Goal: Transaction & Acquisition: Purchase product/service

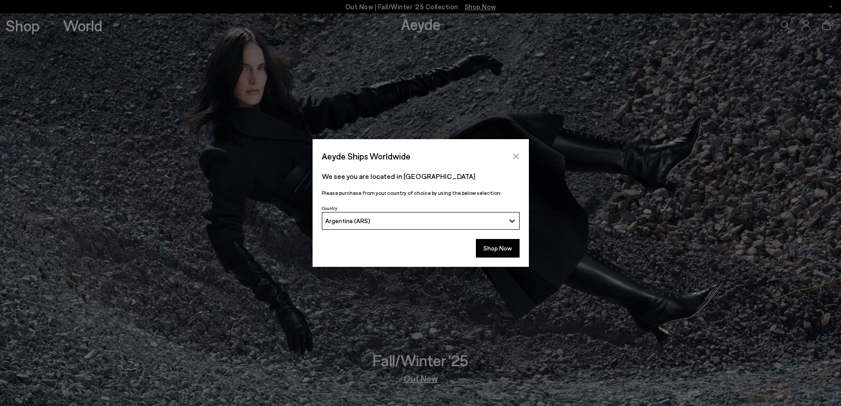
click at [517, 156] on icon "Close" at bounding box center [515, 156] width 7 height 7
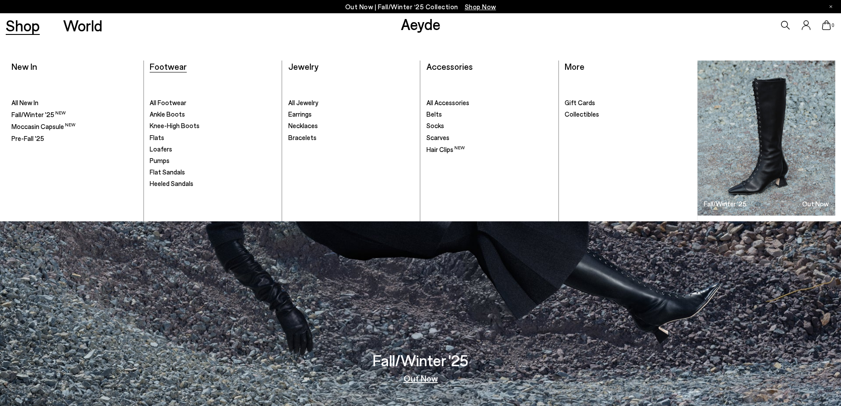
click at [175, 66] on span "Footwear" at bounding box center [168, 66] width 37 height 11
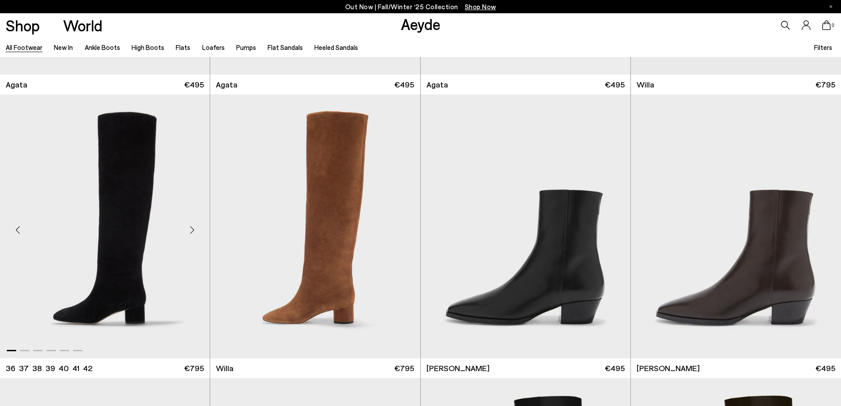
scroll to position [574, 0]
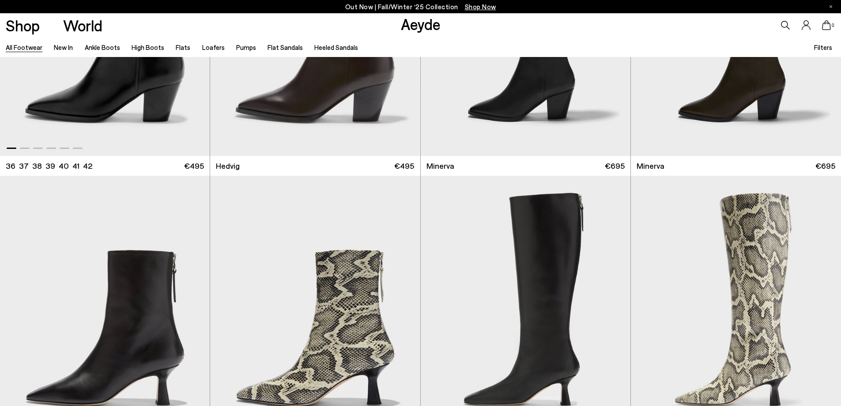
scroll to position [1059, 0]
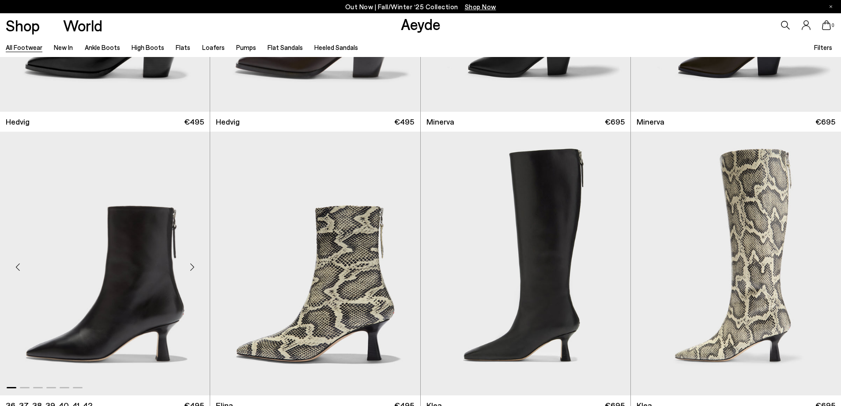
click at [192, 265] on div "Next slide" at bounding box center [192, 267] width 26 height 26
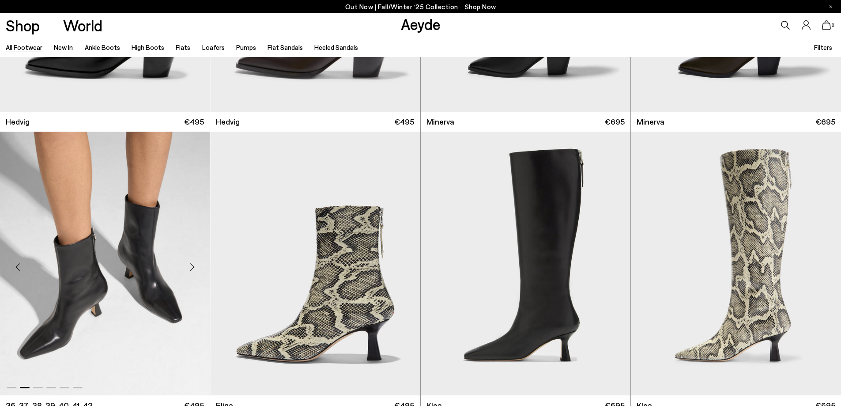
click at [192, 265] on div "Next slide" at bounding box center [192, 267] width 26 height 26
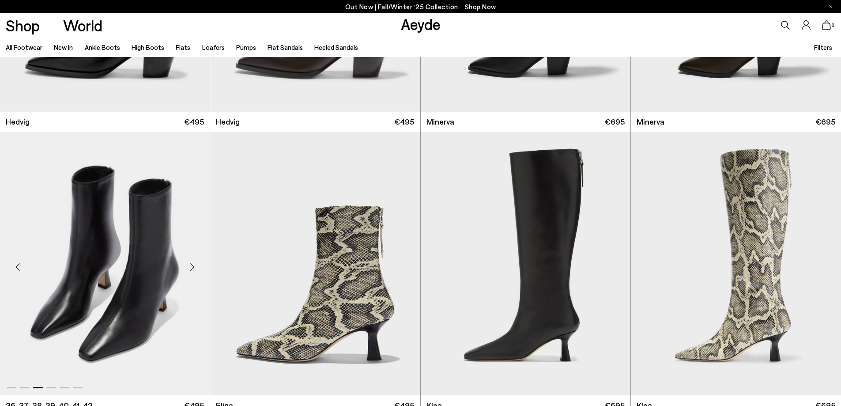
click at [192, 265] on div "Next slide" at bounding box center [192, 267] width 26 height 26
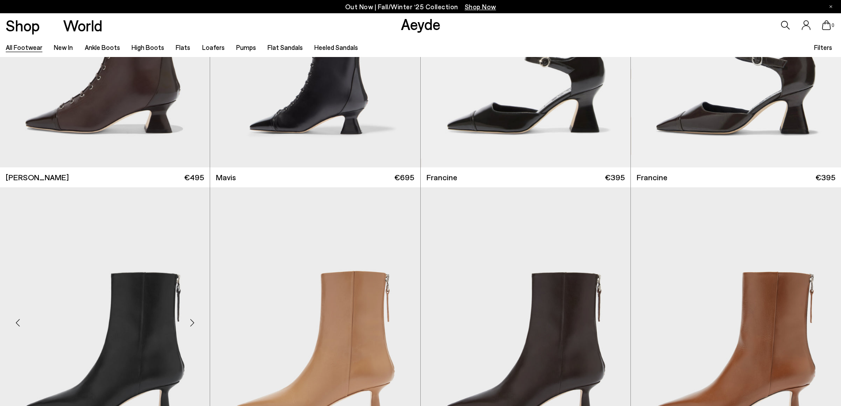
scroll to position [1942, 0]
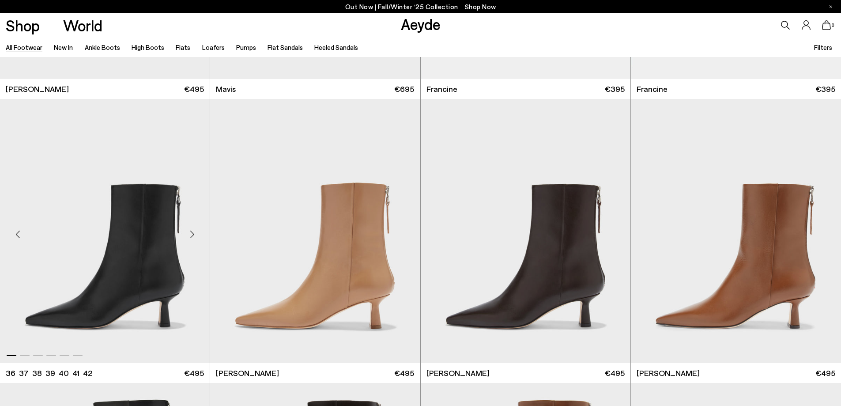
click at [189, 234] on div "Next slide" at bounding box center [192, 234] width 26 height 26
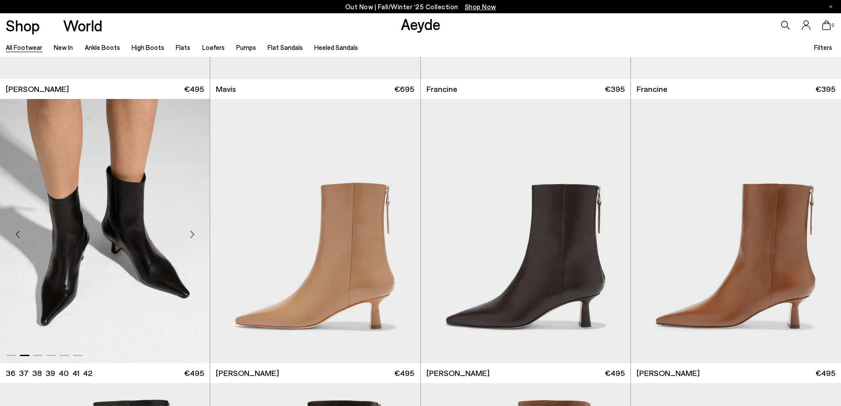
click at [190, 234] on div "Next slide" at bounding box center [192, 234] width 26 height 26
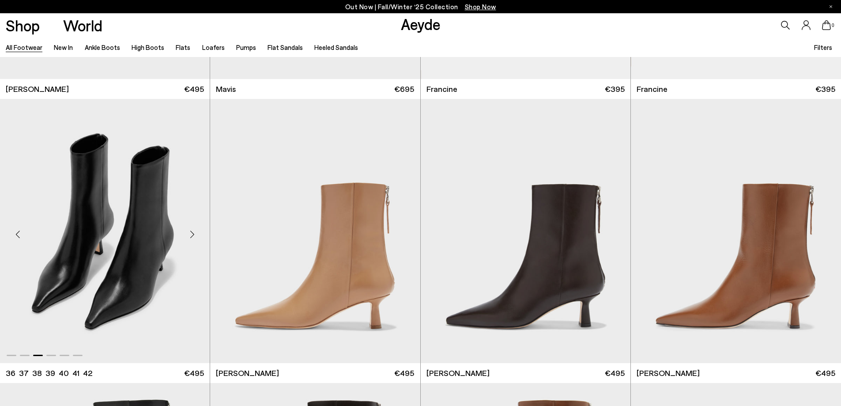
click at [190, 234] on div "Next slide" at bounding box center [192, 234] width 26 height 26
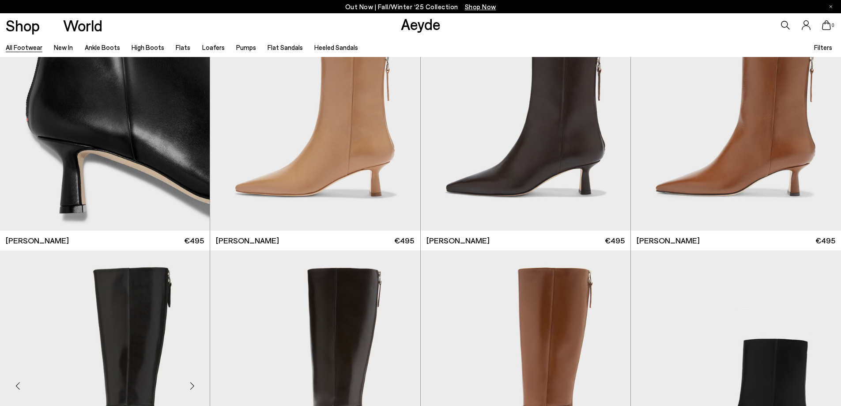
scroll to position [2030, 0]
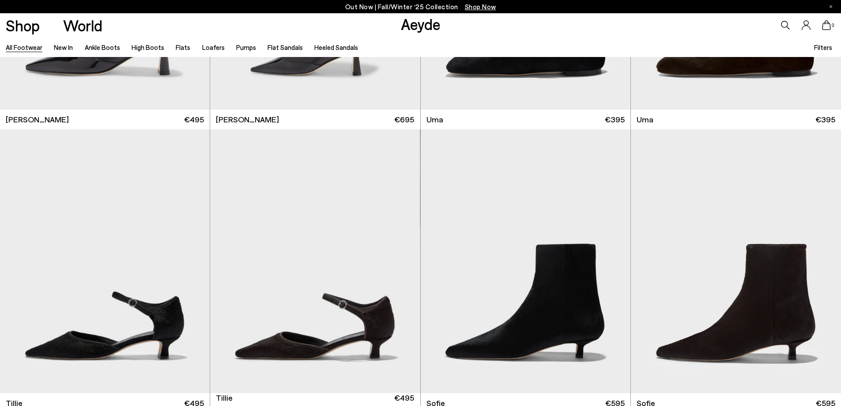
scroll to position [3089, 0]
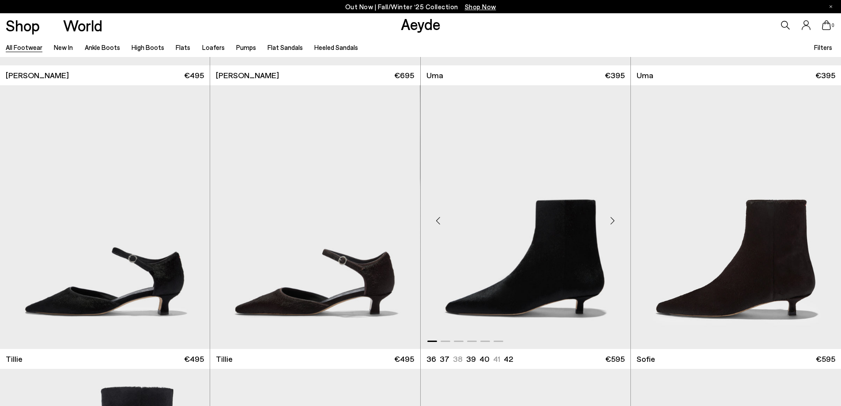
click at [608, 220] on div "Next slide" at bounding box center [612, 220] width 26 height 26
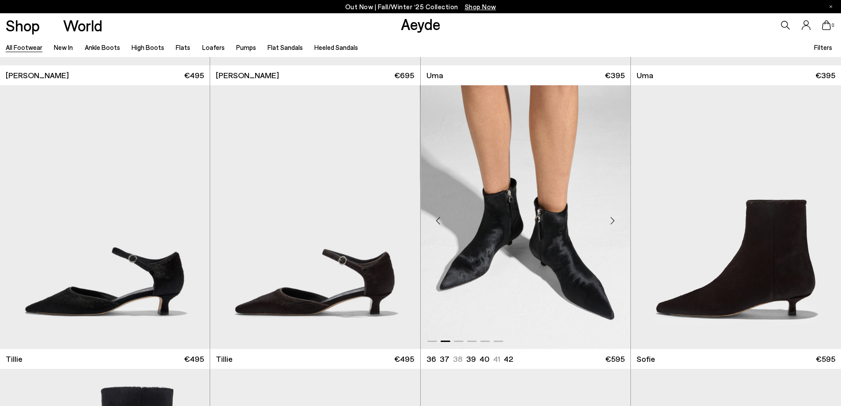
click at [613, 221] on div "Next slide" at bounding box center [612, 220] width 26 height 26
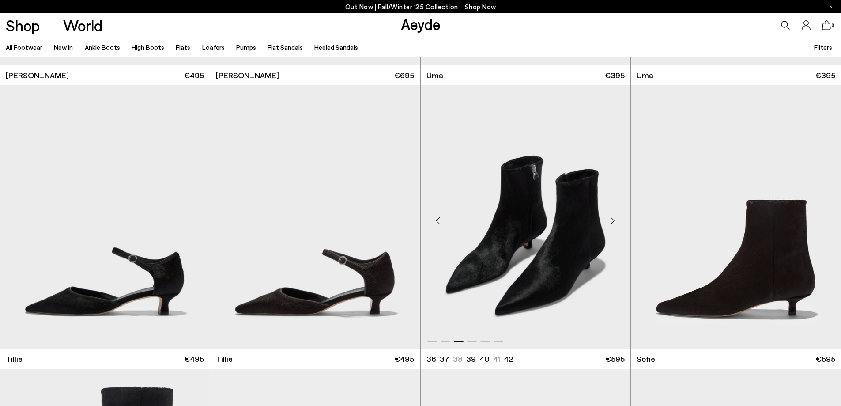
click at [613, 221] on div "Next slide" at bounding box center [612, 220] width 26 height 26
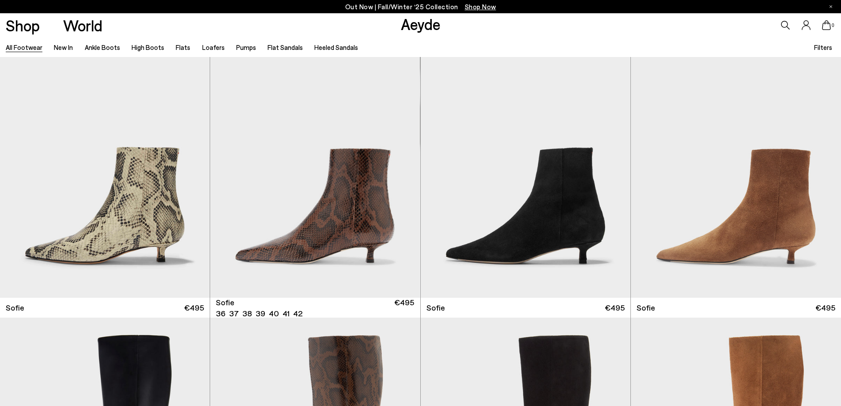
scroll to position [3752, 0]
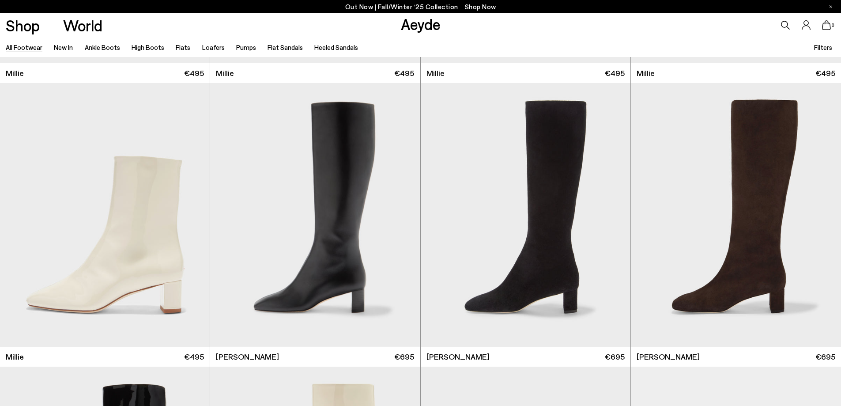
scroll to position [5340, 0]
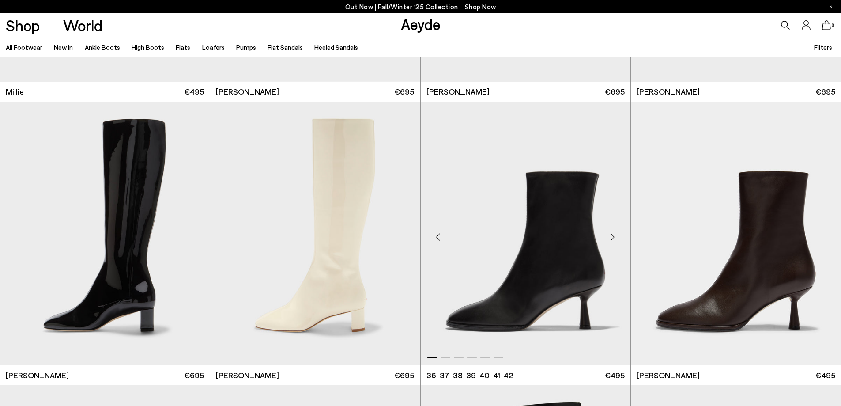
click at [613, 237] on div "Next slide" at bounding box center [612, 237] width 26 height 26
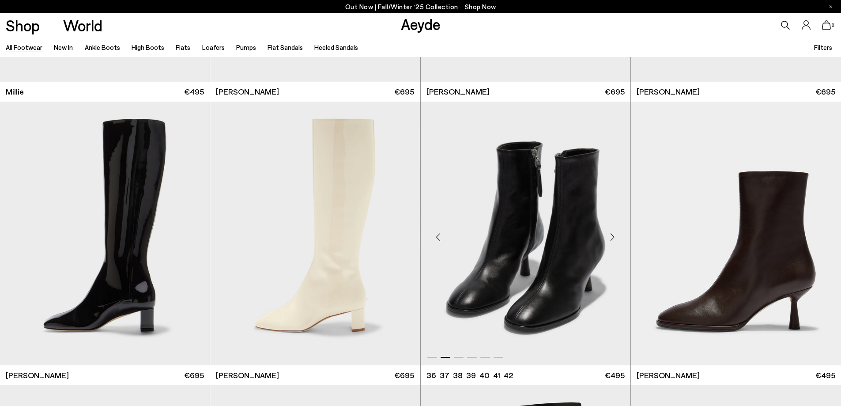
click at [612, 237] on div "Next slide" at bounding box center [612, 237] width 26 height 26
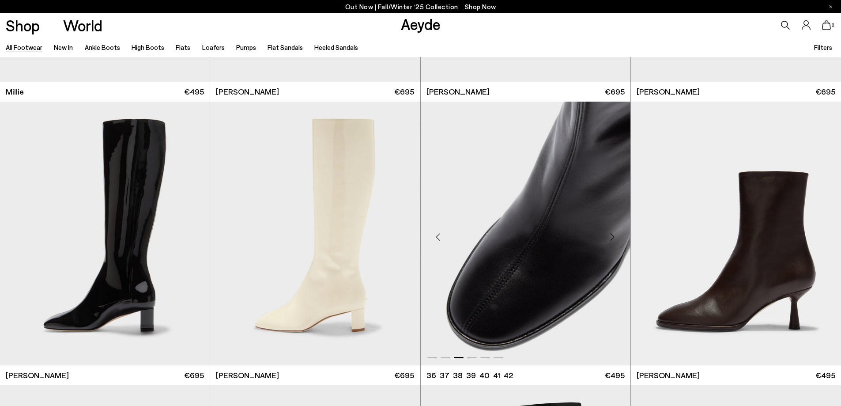
click at [612, 237] on div "Next slide" at bounding box center [612, 237] width 26 height 26
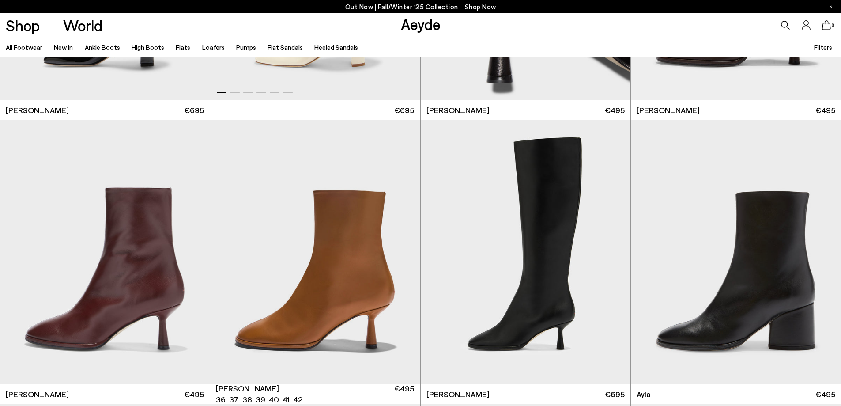
scroll to position [5649, 0]
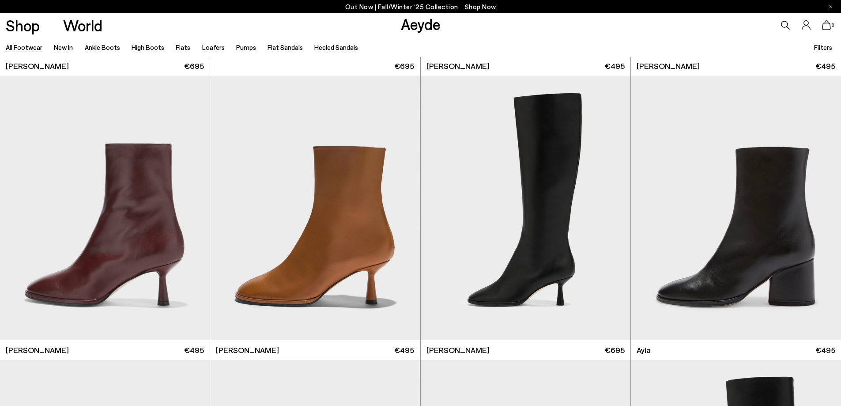
scroll to position [5914, 0]
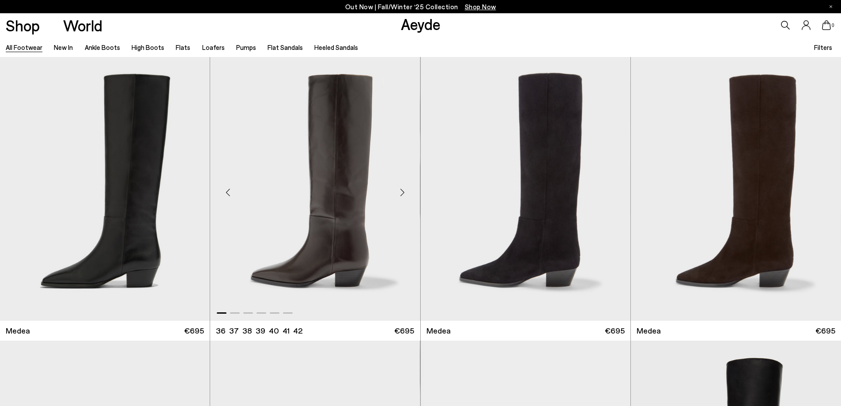
click at [403, 191] on div "Next slide" at bounding box center [402, 192] width 26 height 26
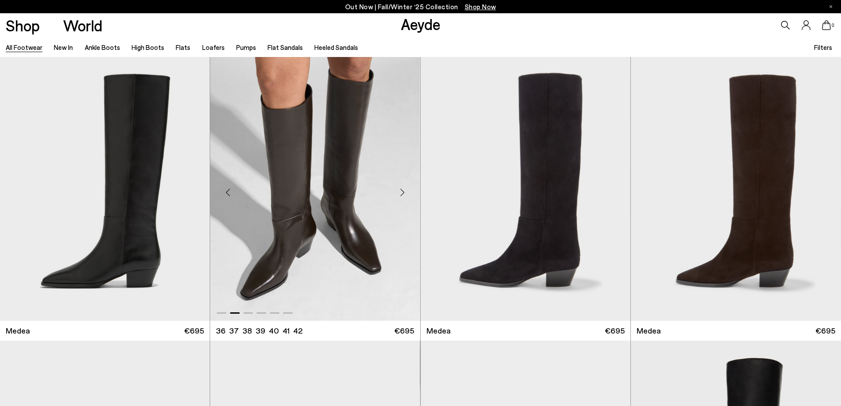
click at [403, 191] on div "Next slide" at bounding box center [402, 192] width 26 height 26
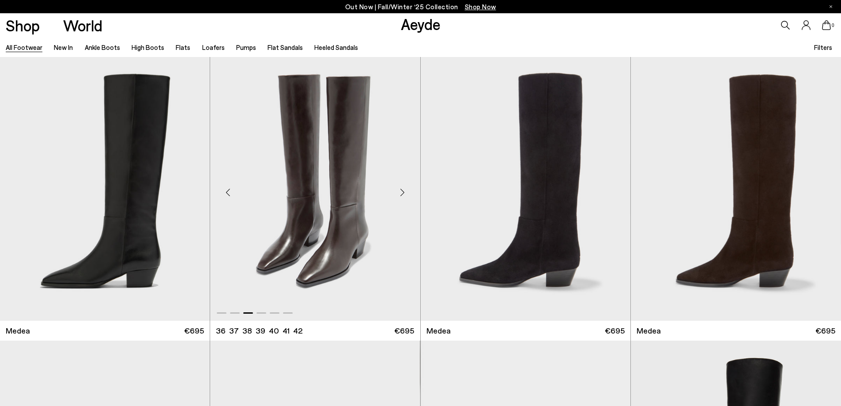
click at [403, 191] on div "Next slide" at bounding box center [402, 192] width 26 height 26
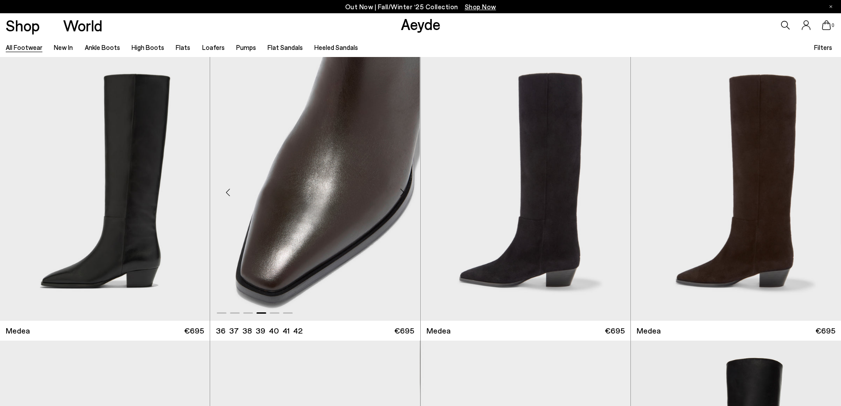
click at [403, 191] on div "Next slide" at bounding box center [402, 192] width 26 height 26
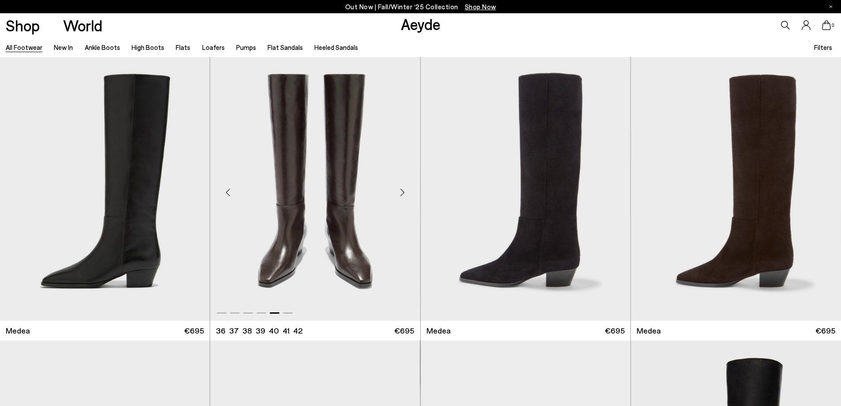
click at [403, 191] on div "Next slide" at bounding box center [402, 192] width 26 height 26
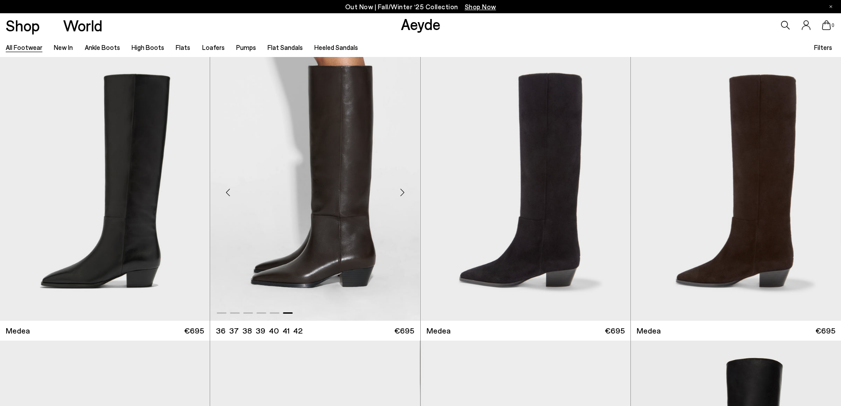
click at [403, 191] on div "Next slide" at bounding box center [402, 192] width 26 height 26
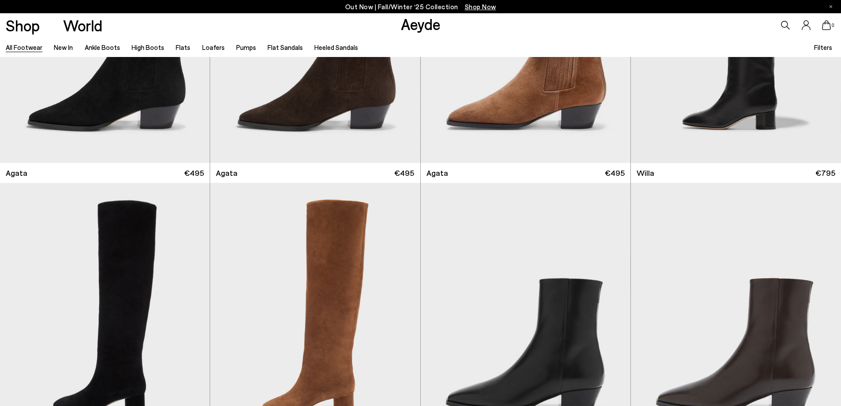
scroll to position [618, 0]
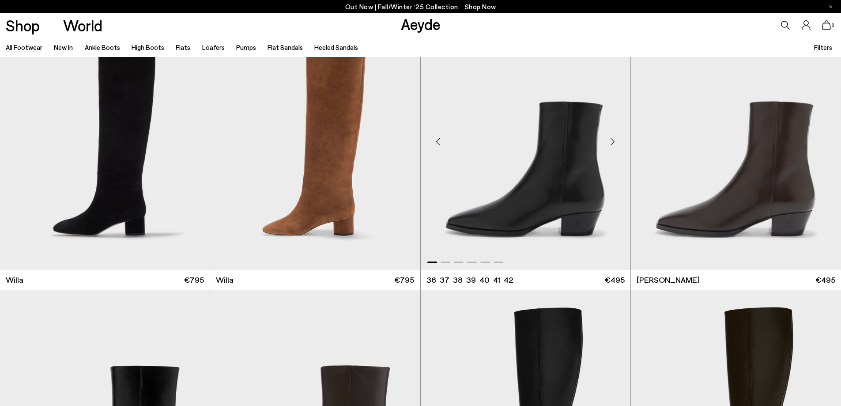
click at [612, 140] on div "Next slide" at bounding box center [612, 141] width 26 height 26
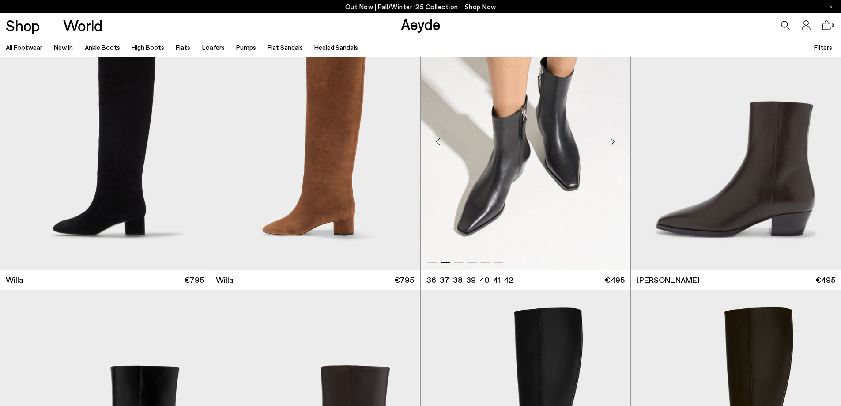
click at [610, 140] on div "Next slide" at bounding box center [612, 141] width 26 height 26
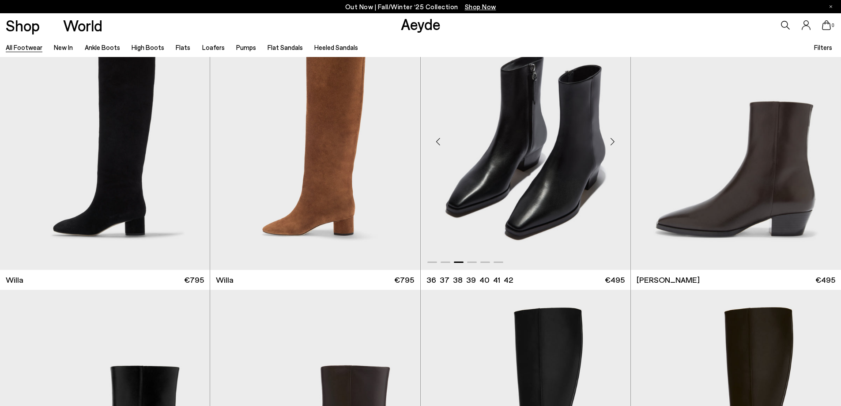
click at [611, 140] on div "Next slide" at bounding box center [612, 141] width 26 height 26
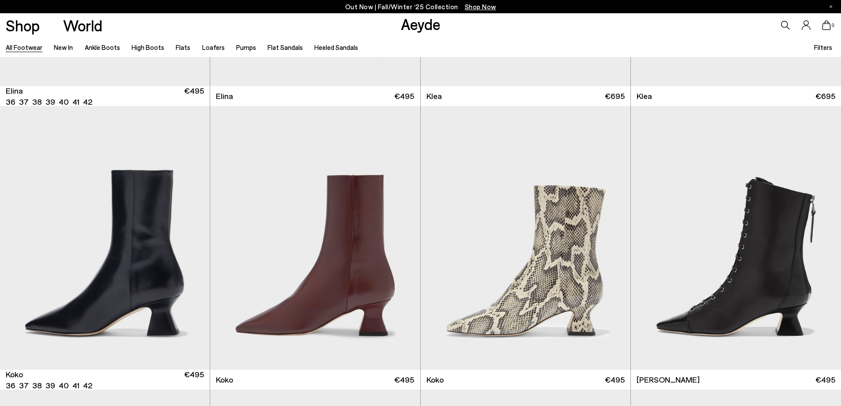
scroll to position [1412, 0]
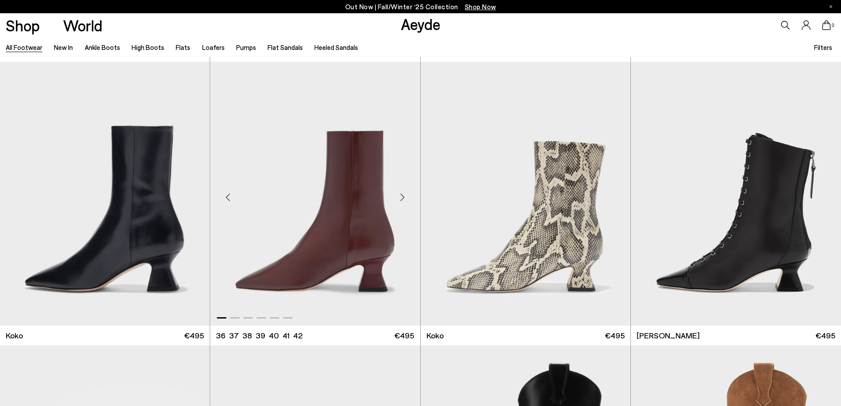
click at [403, 197] on div "Next slide" at bounding box center [402, 197] width 26 height 26
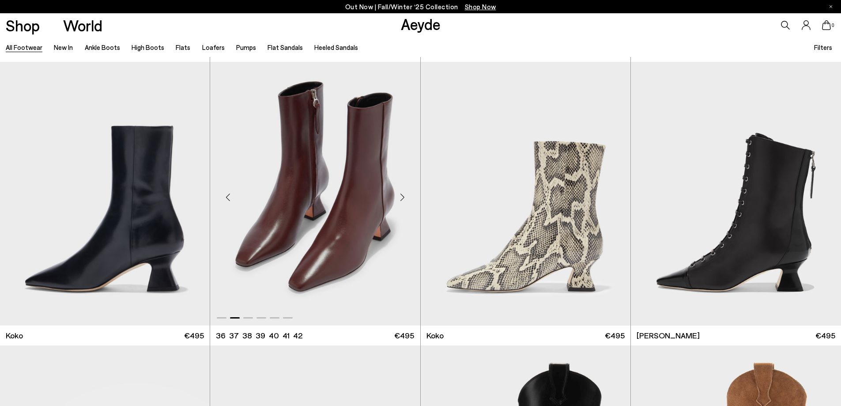
click at [403, 197] on div "Next slide" at bounding box center [402, 197] width 26 height 26
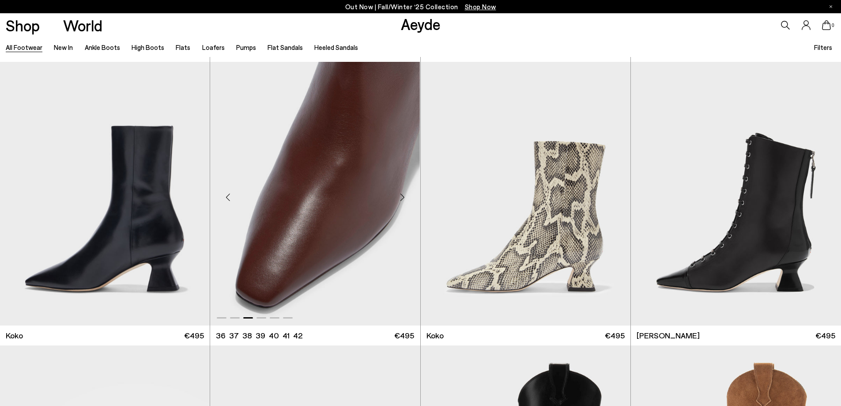
click at [403, 197] on div "Next slide" at bounding box center [402, 197] width 26 height 26
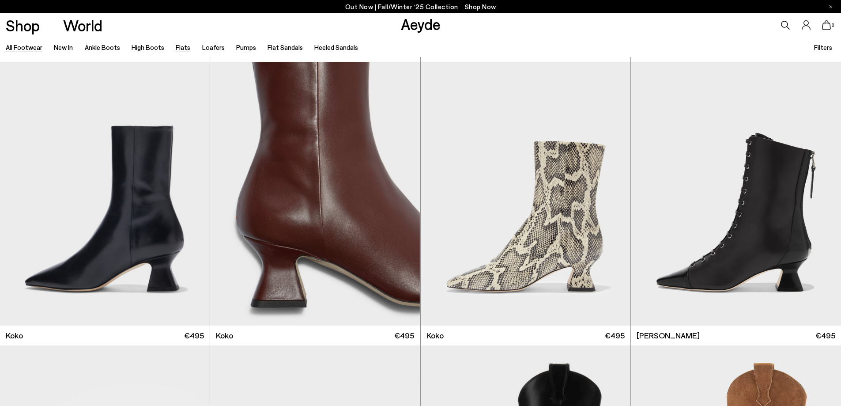
click at [177, 47] on link "Flats" at bounding box center [183, 47] width 15 height 8
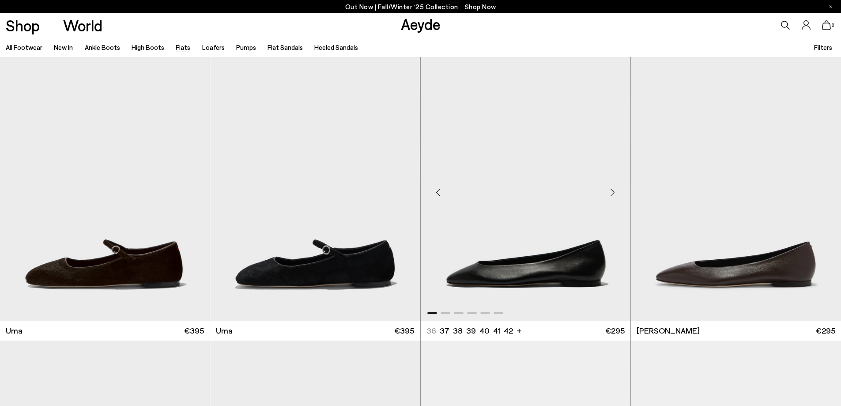
click at [614, 191] on div "Next slide" at bounding box center [612, 192] width 26 height 26
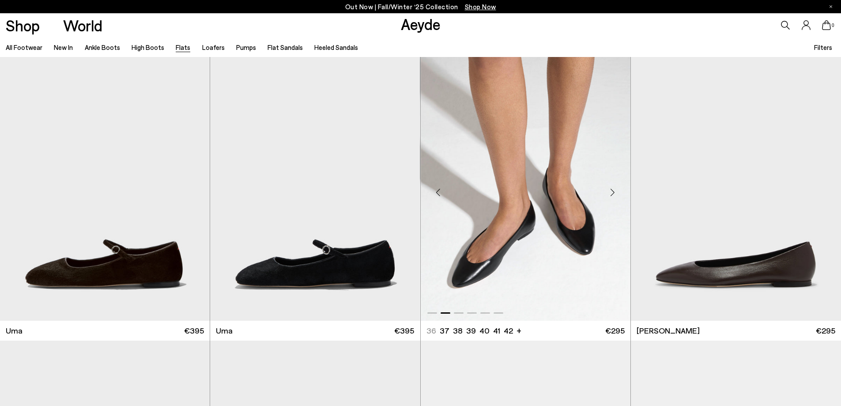
click at [614, 190] on div "Next slide" at bounding box center [612, 192] width 26 height 26
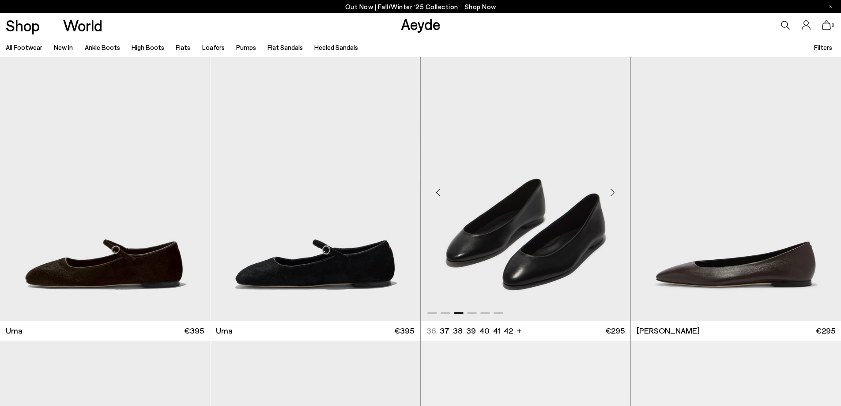
click at [614, 190] on div "Next slide" at bounding box center [612, 192] width 26 height 26
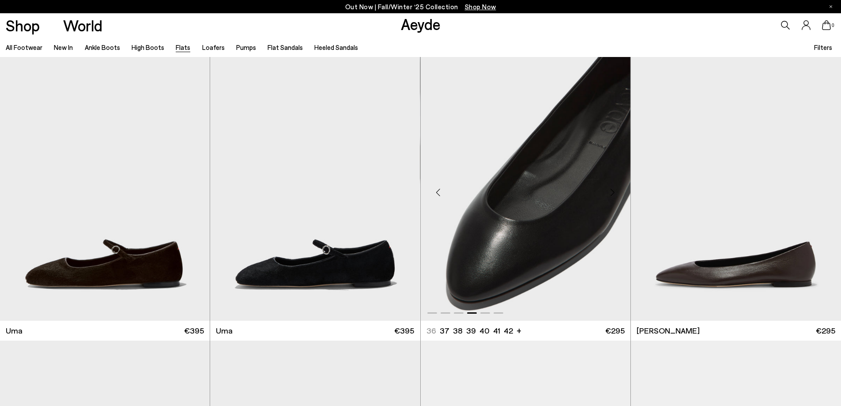
click at [614, 190] on div "Next slide" at bounding box center [612, 192] width 26 height 26
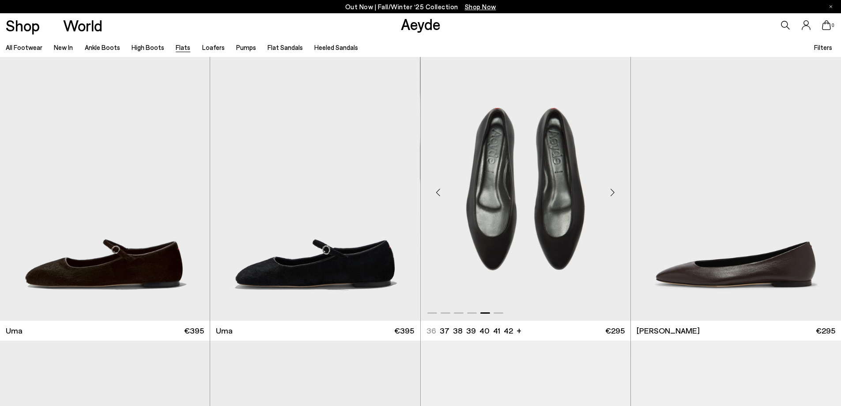
click at [614, 190] on div "Next slide" at bounding box center [612, 192] width 26 height 26
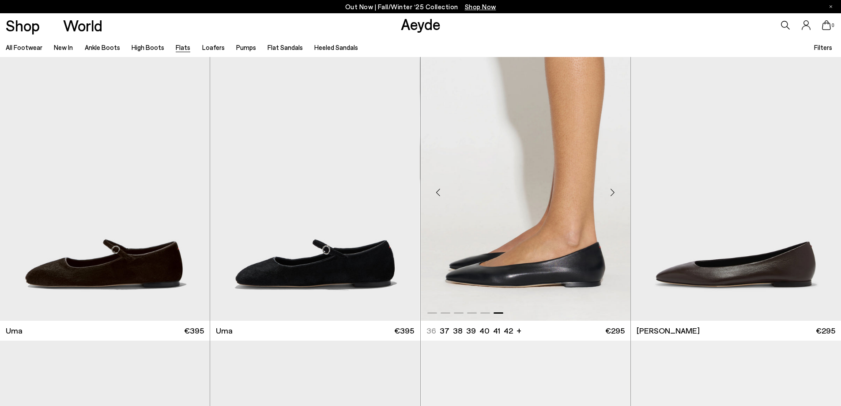
click at [614, 190] on div "Next slide" at bounding box center [612, 192] width 26 height 26
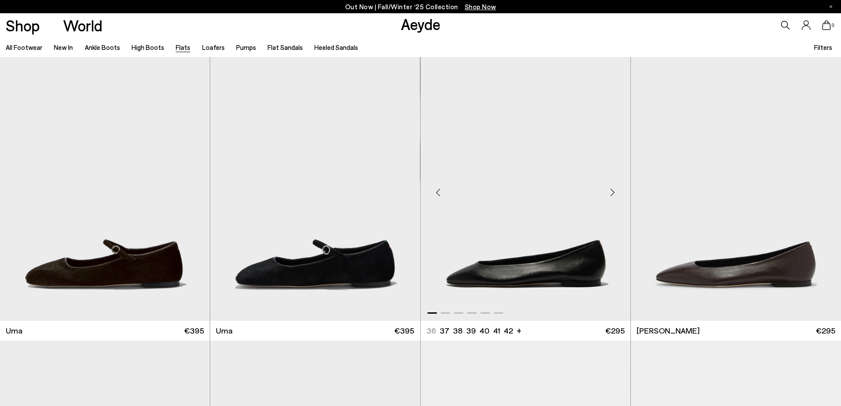
click at [614, 190] on div "Next slide" at bounding box center [612, 192] width 26 height 26
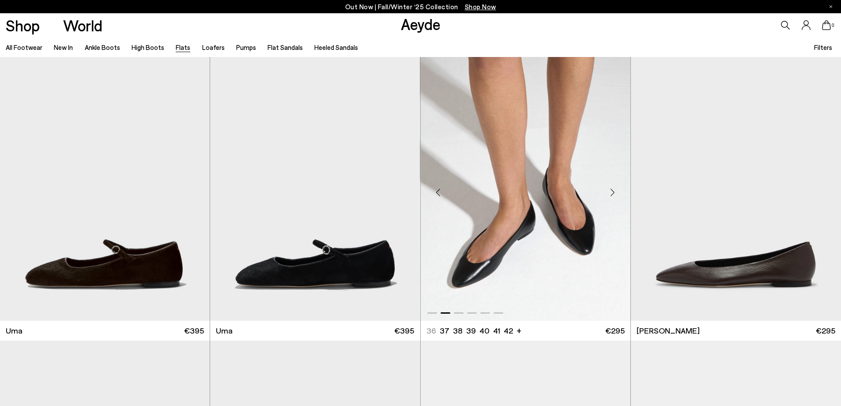
click at [614, 190] on div "Next slide" at bounding box center [612, 192] width 26 height 26
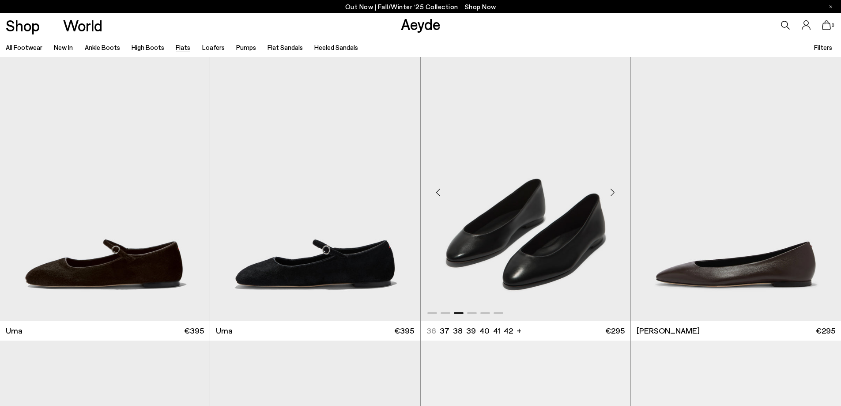
click at [614, 190] on div "Next slide" at bounding box center [612, 192] width 26 height 26
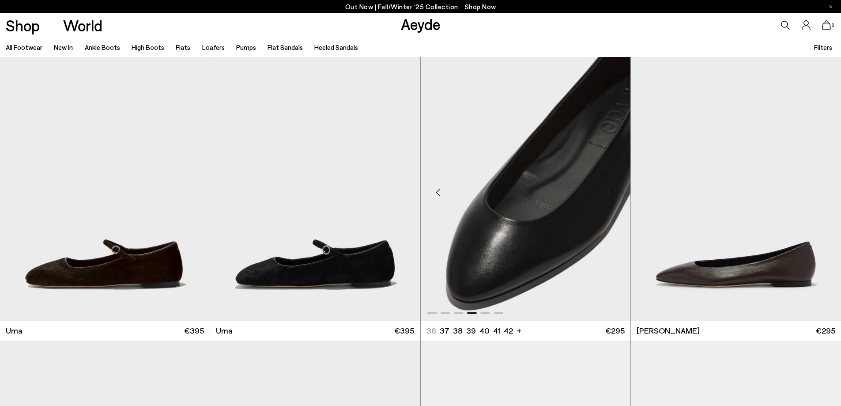
click at [614, 190] on div "Next slide" at bounding box center [612, 192] width 26 height 26
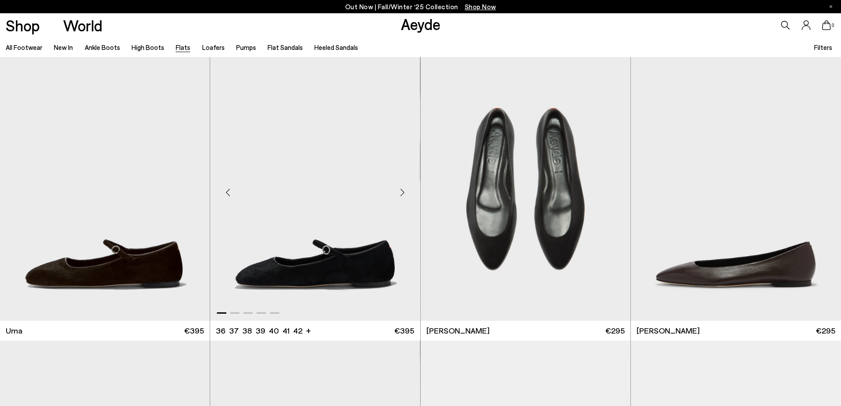
click at [400, 191] on div "Next slide" at bounding box center [402, 192] width 26 height 26
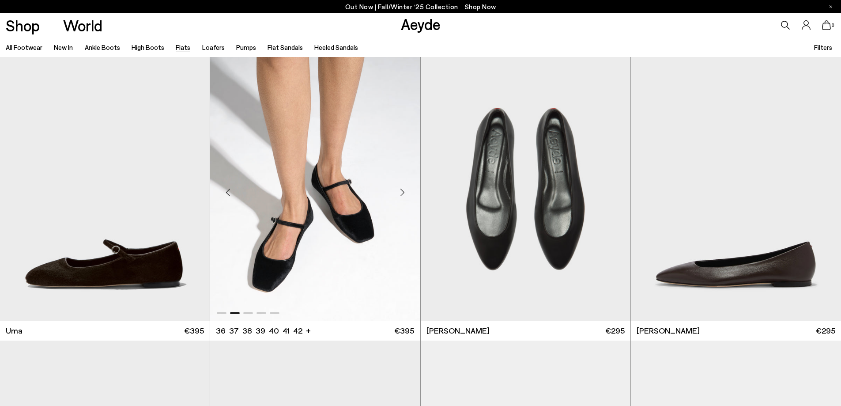
click at [400, 191] on div "Next slide" at bounding box center [402, 192] width 26 height 26
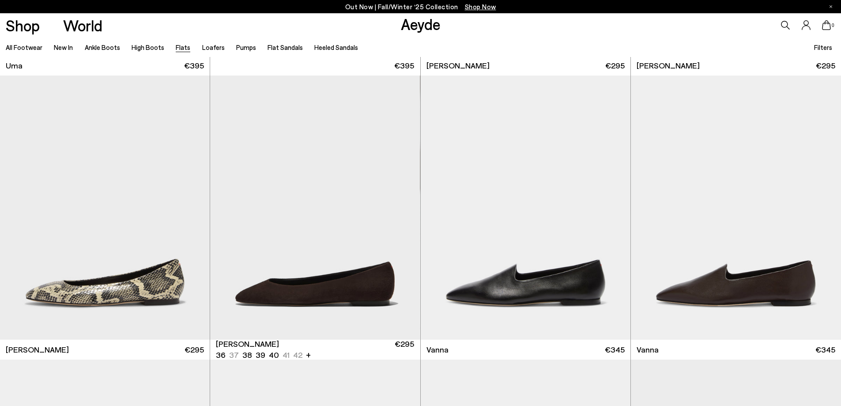
scroll to position [309, 0]
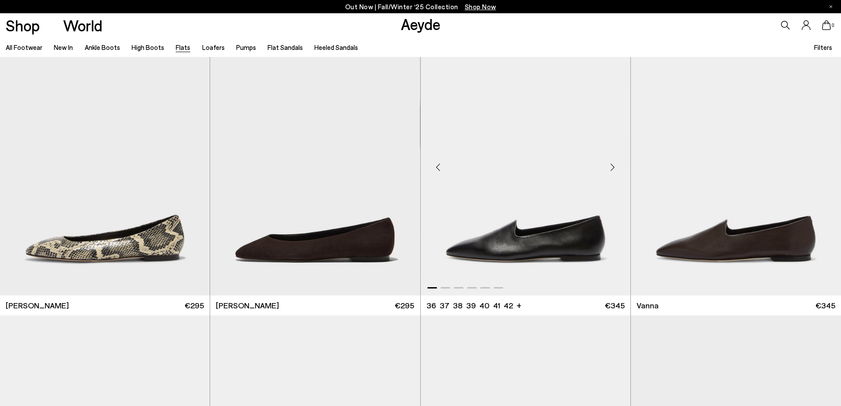
click at [611, 165] on div "Next slide" at bounding box center [612, 167] width 26 height 26
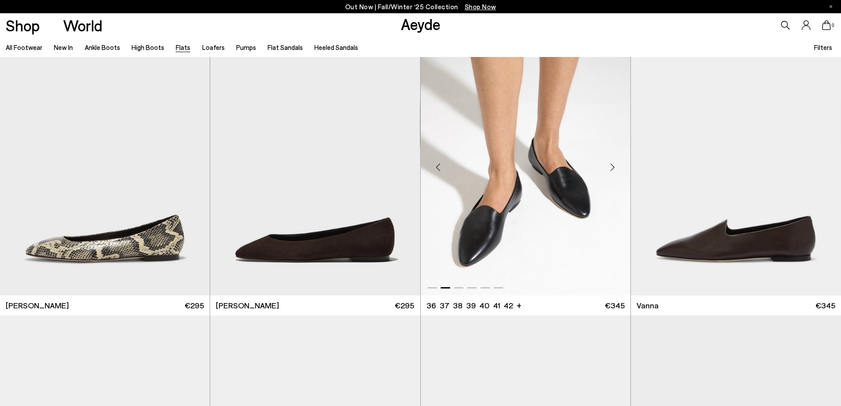
click at [611, 165] on div "Next slide" at bounding box center [612, 167] width 26 height 26
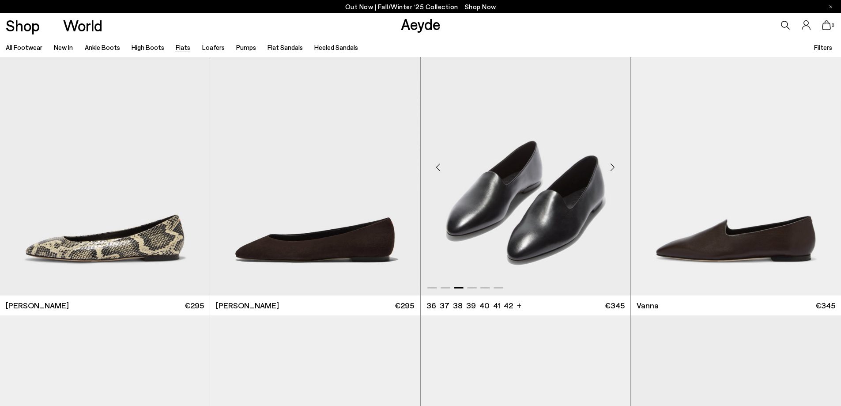
click at [611, 165] on div "Next slide" at bounding box center [612, 167] width 26 height 26
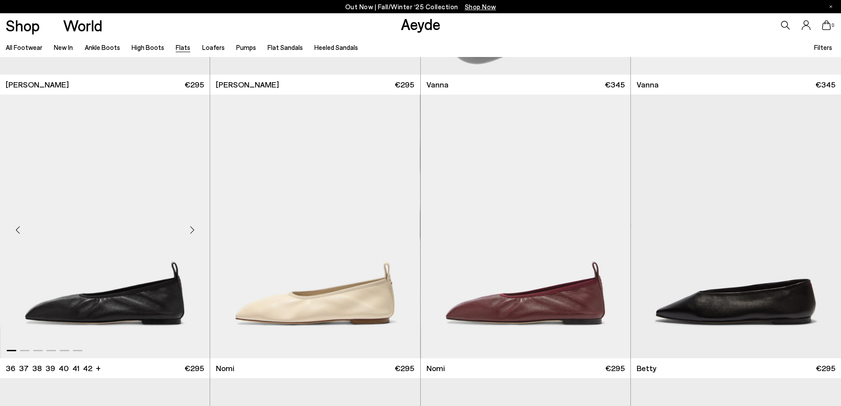
scroll to position [574, 0]
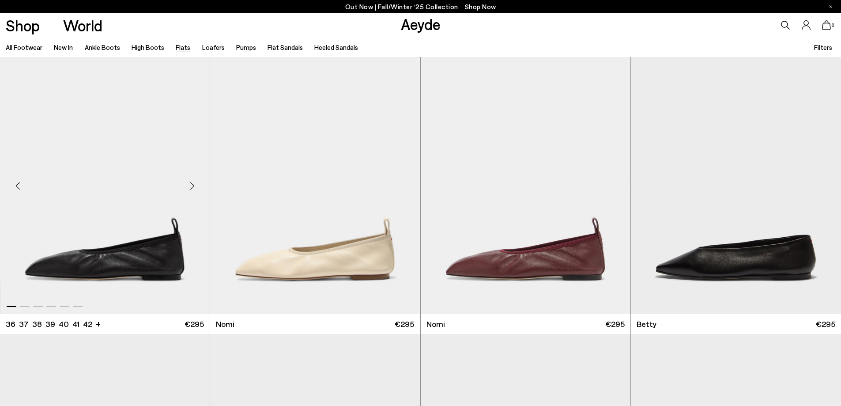
scroll to position [618, 0]
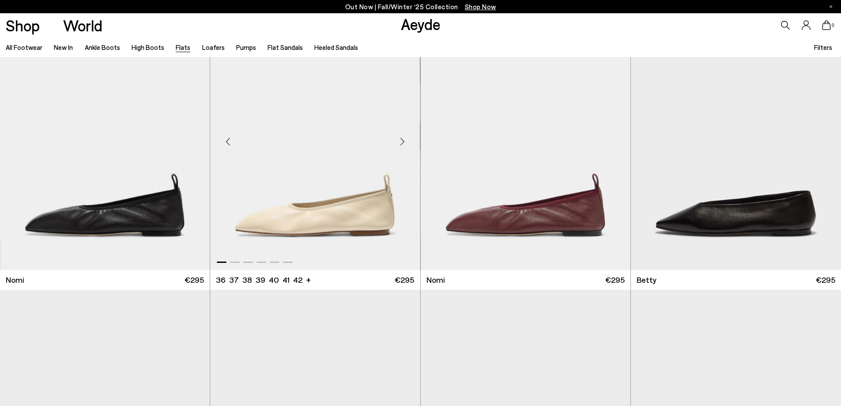
click at [402, 141] on div "Next slide" at bounding box center [402, 141] width 26 height 26
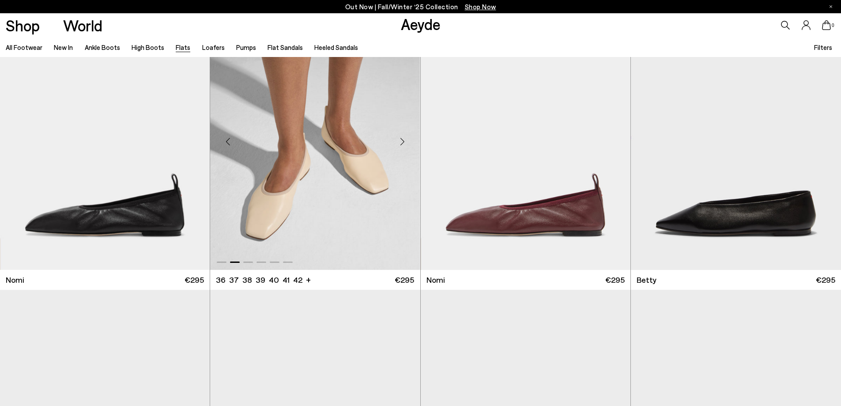
click at [402, 141] on div "Next slide" at bounding box center [402, 141] width 26 height 26
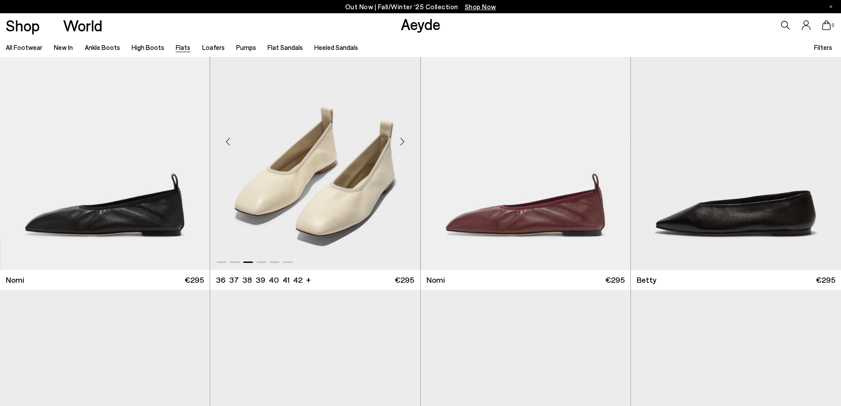
click at [402, 141] on div "Next slide" at bounding box center [402, 141] width 26 height 26
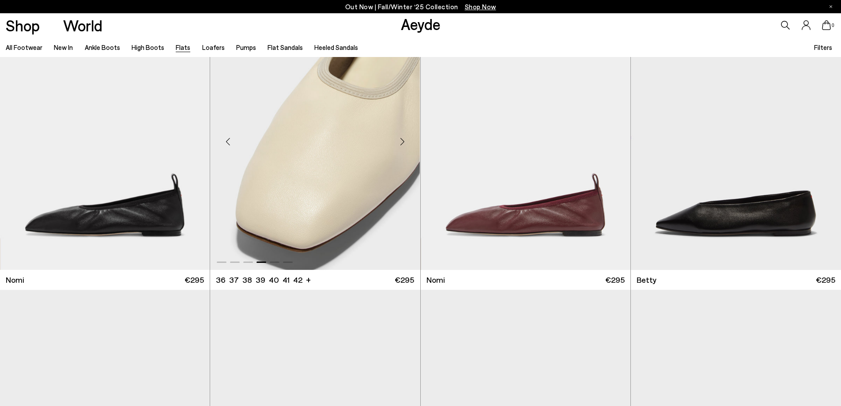
click at [402, 141] on div "Next slide" at bounding box center [402, 141] width 26 height 26
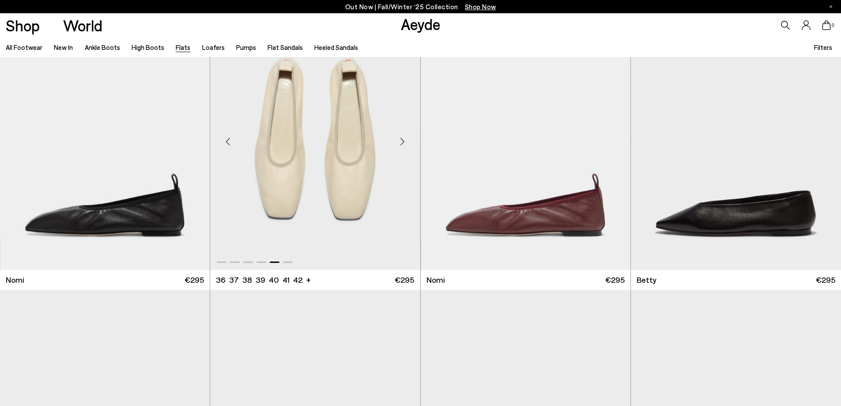
click at [402, 141] on div "Next slide" at bounding box center [402, 141] width 26 height 26
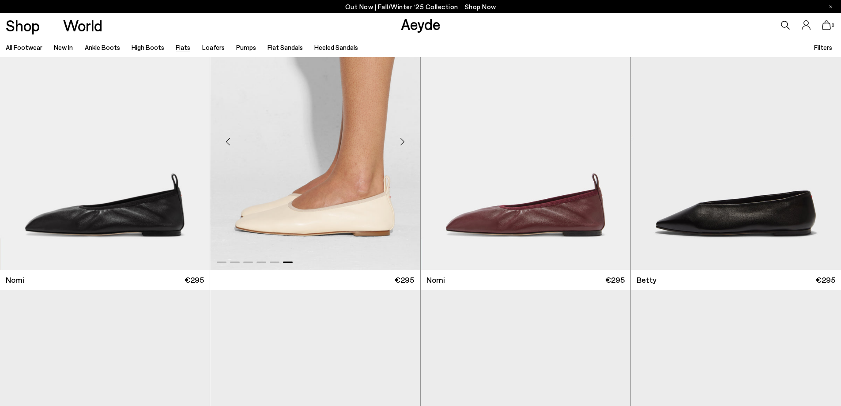
scroll to position [794, 0]
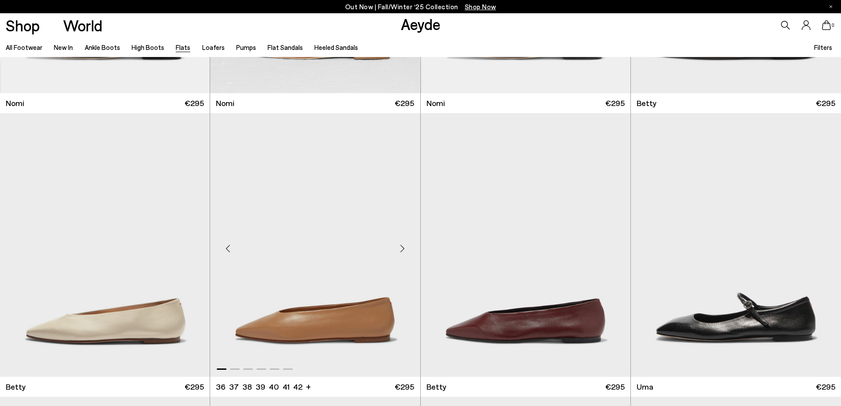
click at [402, 243] on div "Next slide" at bounding box center [402, 248] width 26 height 26
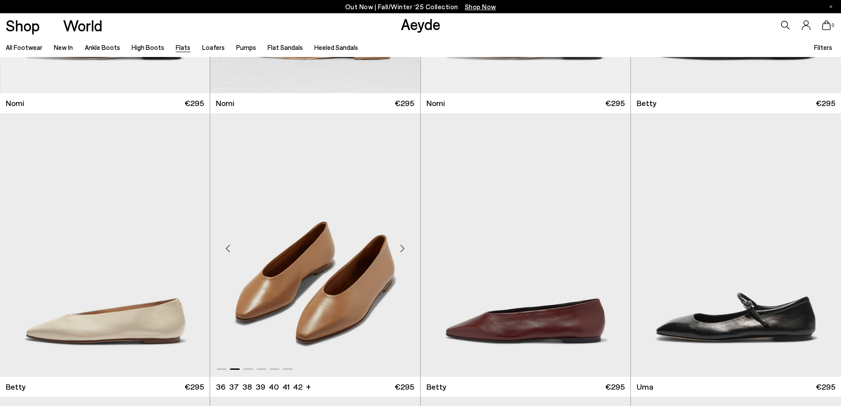
click at [403, 245] on div "Next slide" at bounding box center [402, 248] width 26 height 26
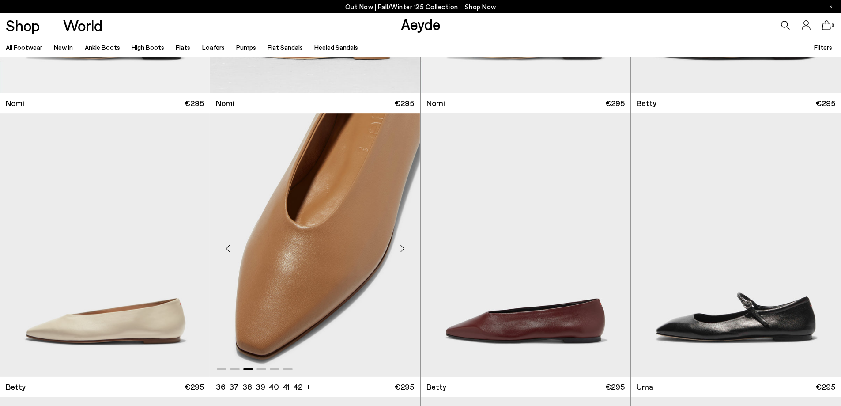
click at [403, 245] on div "Next slide" at bounding box center [402, 248] width 26 height 26
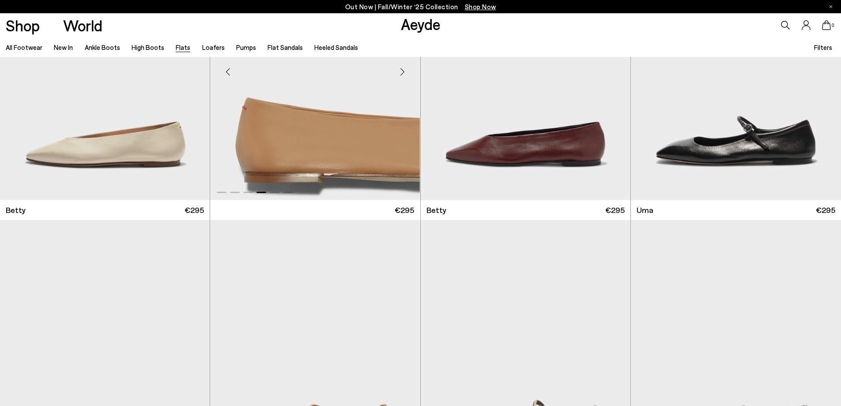
scroll to position [1148, 0]
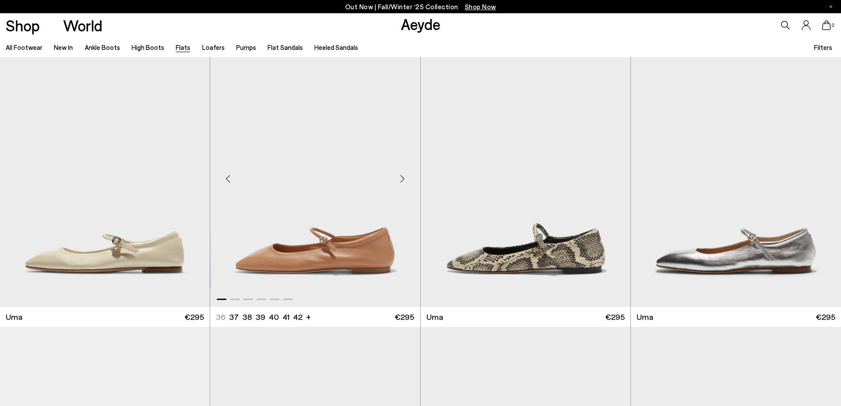
click at [400, 175] on div "Next slide" at bounding box center [402, 179] width 26 height 26
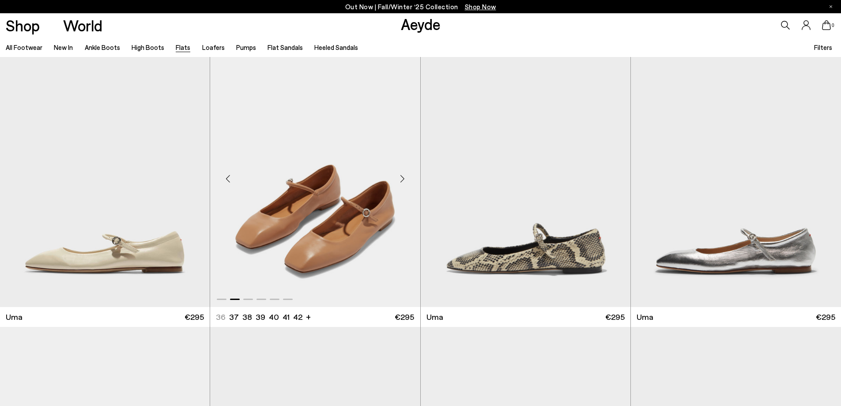
click at [401, 177] on div "Next slide" at bounding box center [402, 179] width 26 height 26
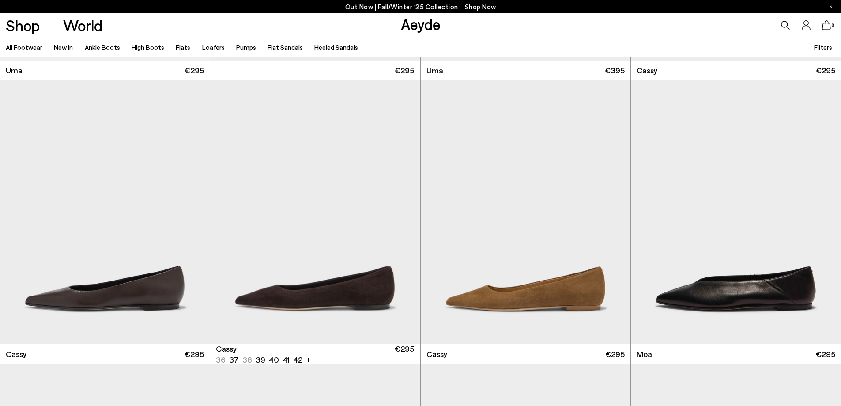
scroll to position [1721, 0]
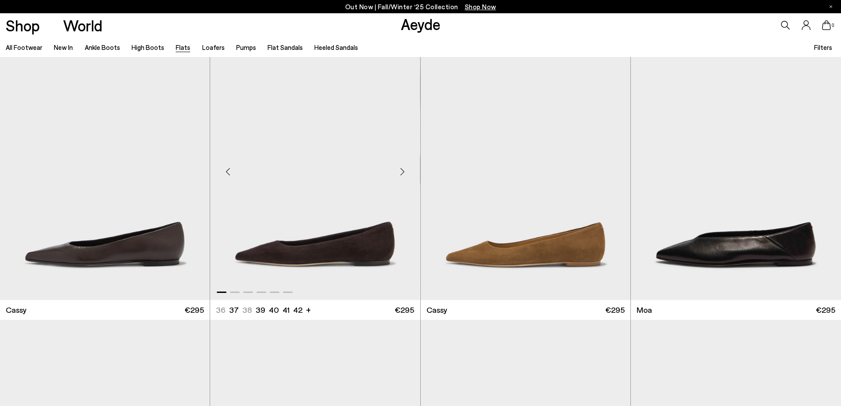
click at [403, 169] on div "Next slide" at bounding box center [402, 171] width 26 height 26
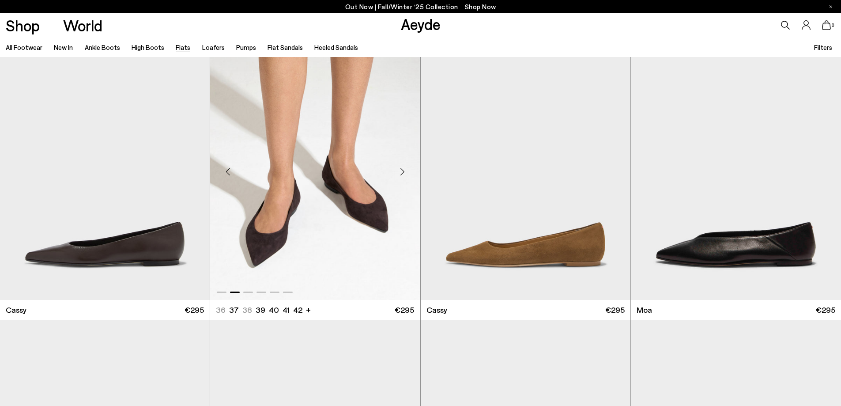
click at [403, 169] on div "Next slide" at bounding box center [402, 171] width 26 height 26
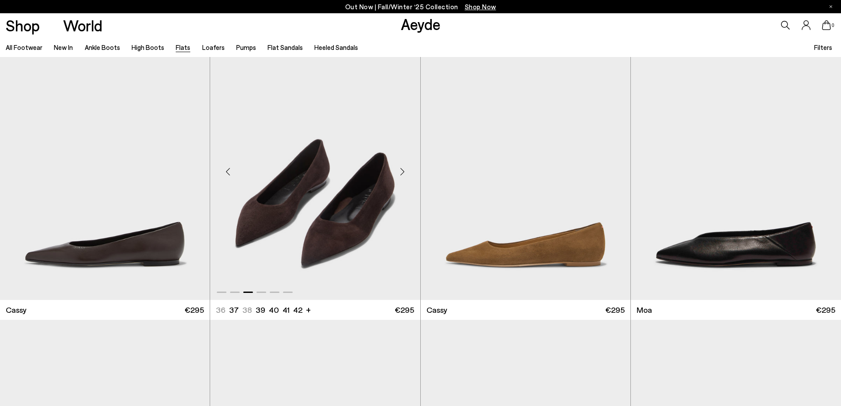
click at [403, 169] on div "Next slide" at bounding box center [402, 171] width 26 height 26
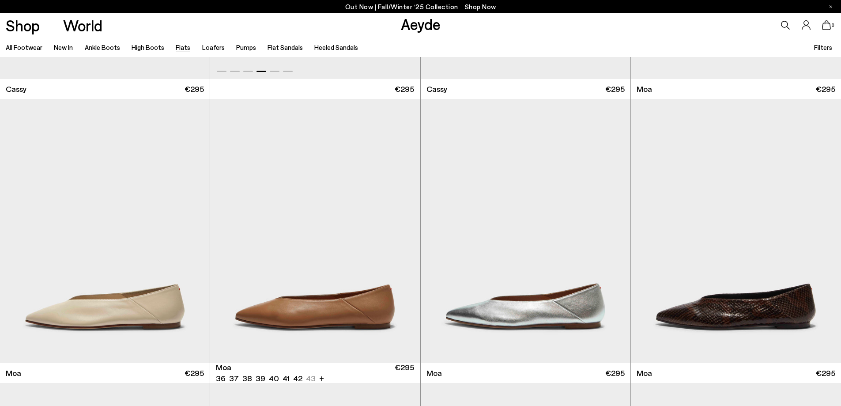
scroll to position [1986, 0]
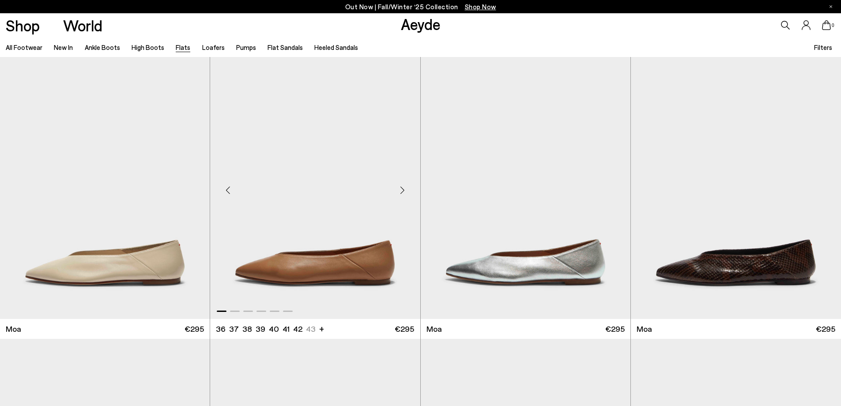
click at [400, 190] on div "Next slide" at bounding box center [402, 190] width 26 height 26
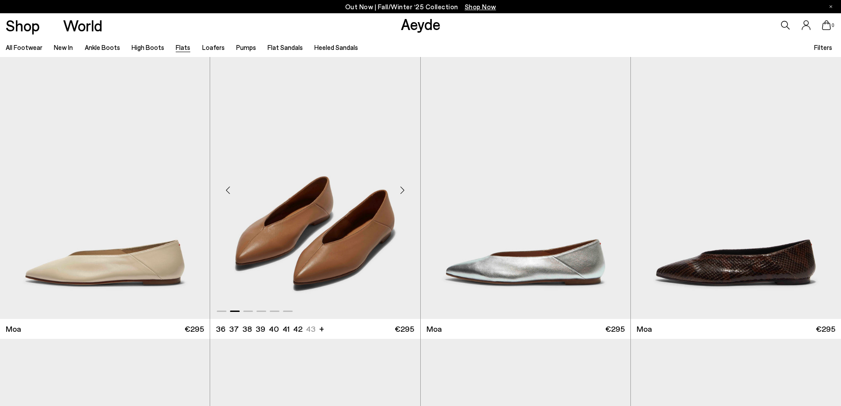
click at [400, 190] on div "Next slide" at bounding box center [402, 190] width 26 height 26
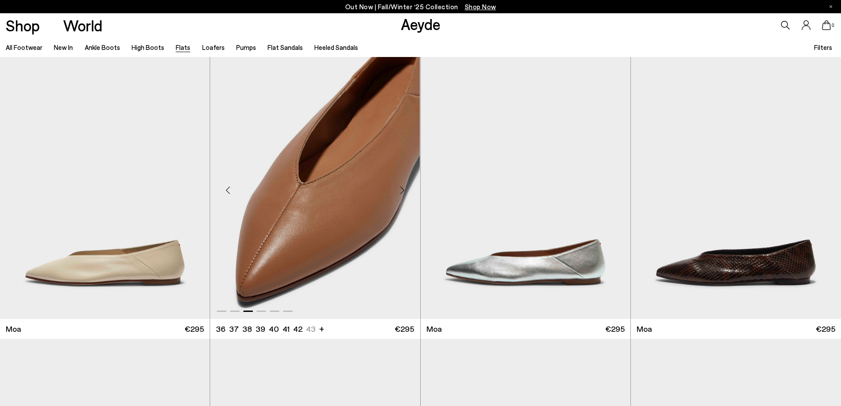
click at [400, 190] on div "Next slide" at bounding box center [402, 190] width 26 height 26
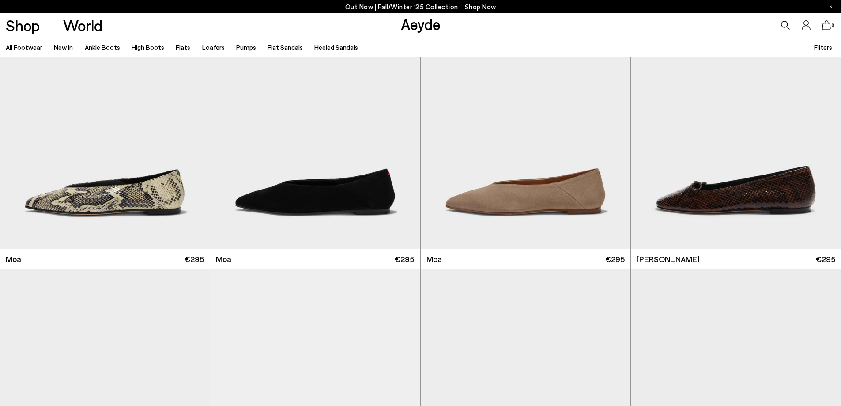
scroll to position [2516, 0]
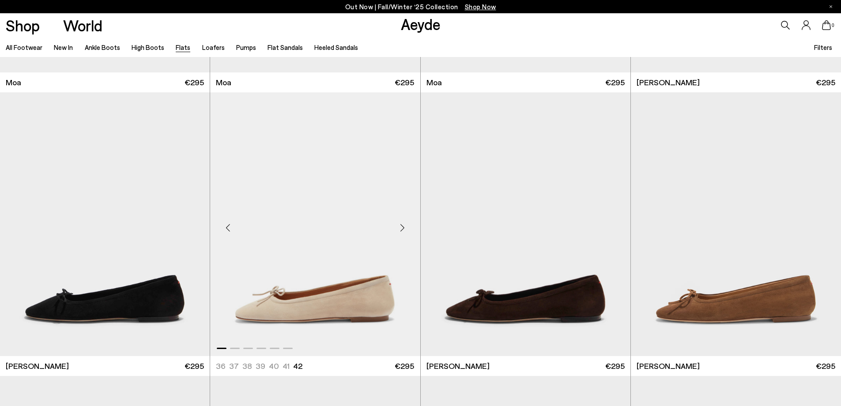
click at [401, 228] on div "Next slide" at bounding box center [402, 227] width 26 height 26
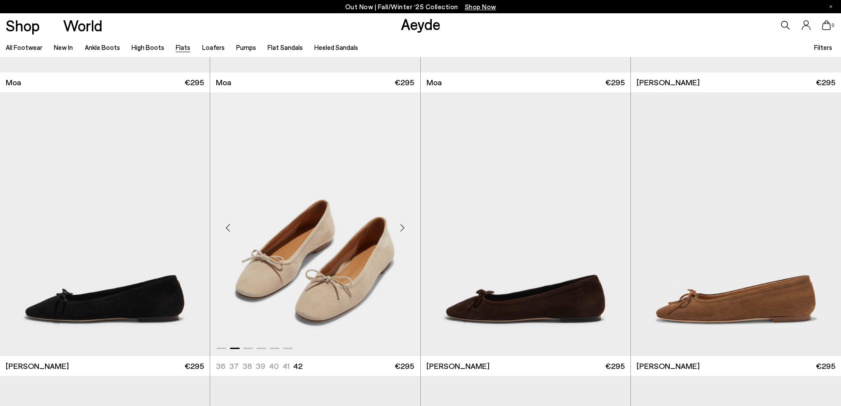
click at [401, 228] on div "Next slide" at bounding box center [402, 227] width 26 height 26
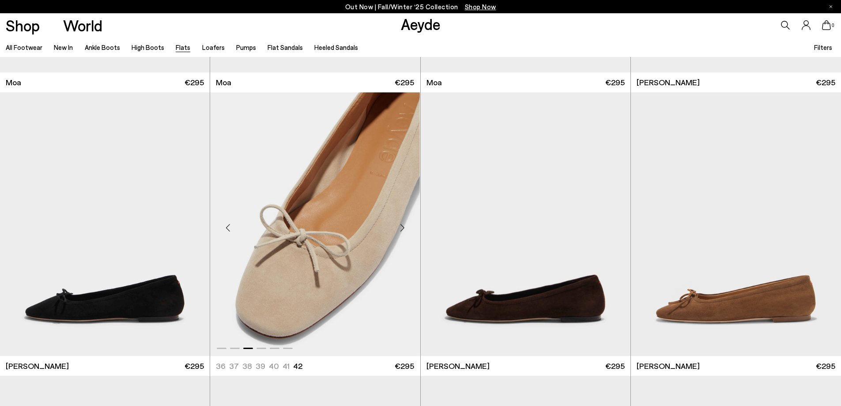
click at [401, 228] on div "Next slide" at bounding box center [402, 227] width 26 height 26
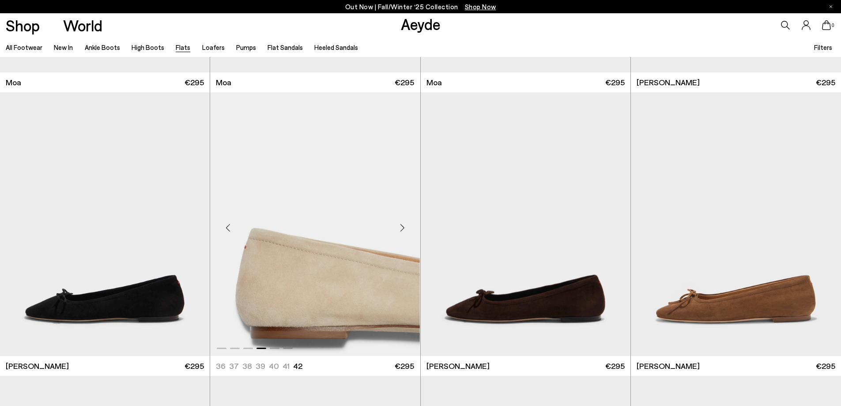
click at [401, 228] on div "Next slide" at bounding box center [402, 227] width 26 height 26
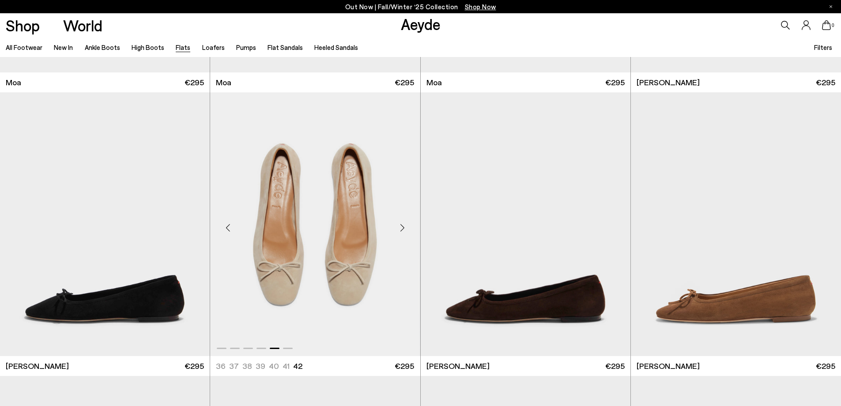
click at [401, 228] on div "Next slide" at bounding box center [402, 227] width 26 height 26
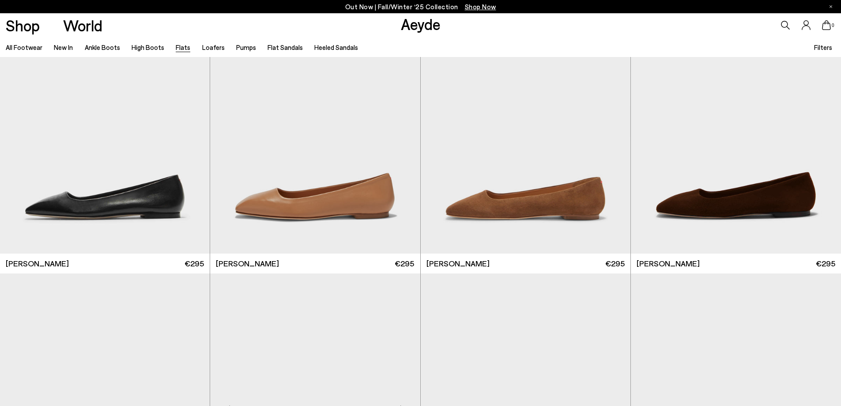
scroll to position [3928, 0]
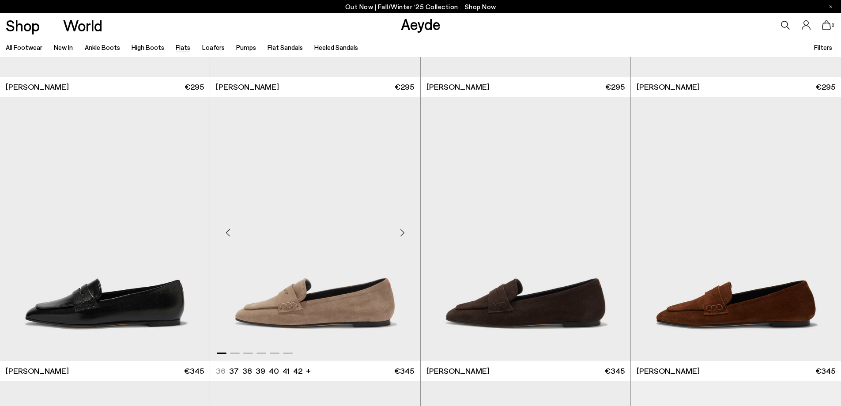
click at [401, 230] on div "Next slide" at bounding box center [402, 232] width 26 height 26
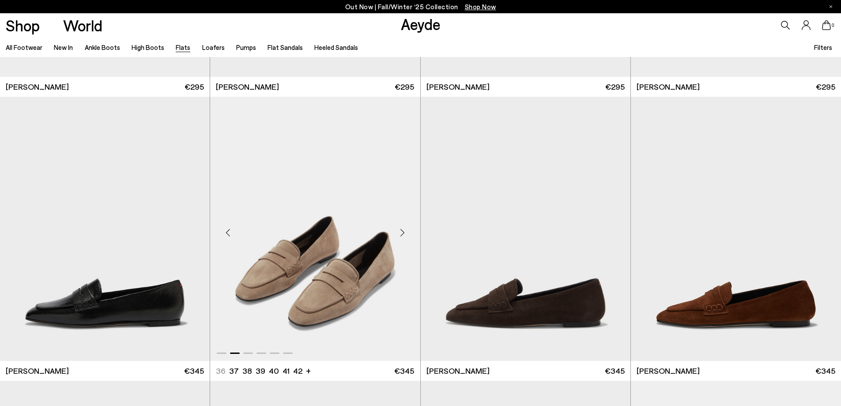
click at [401, 230] on div "Next slide" at bounding box center [402, 232] width 26 height 26
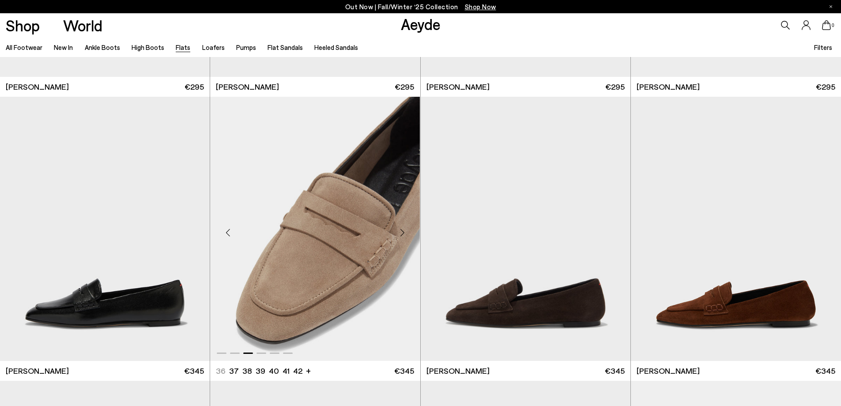
click at [401, 230] on div "Next slide" at bounding box center [402, 232] width 26 height 26
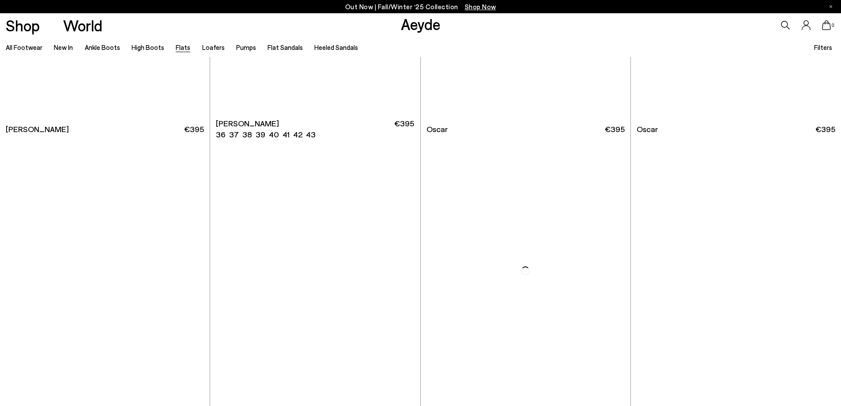
scroll to position [5738, 0]
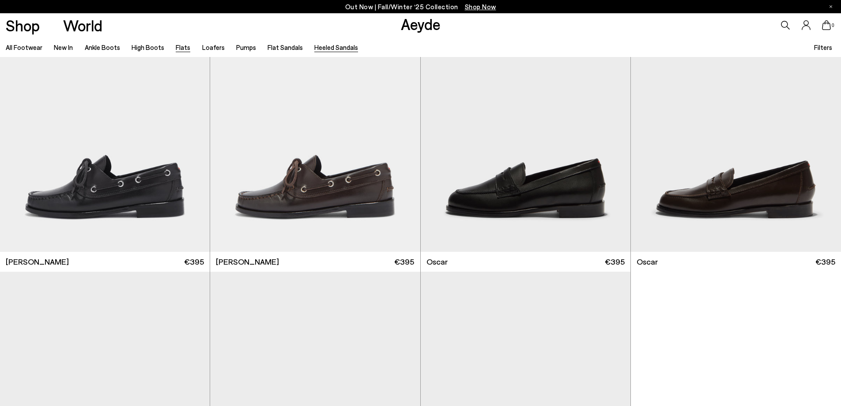
click at [314, 47] on link "Heeled Sandals" at bounding box center [336, 47] width 44 height 8
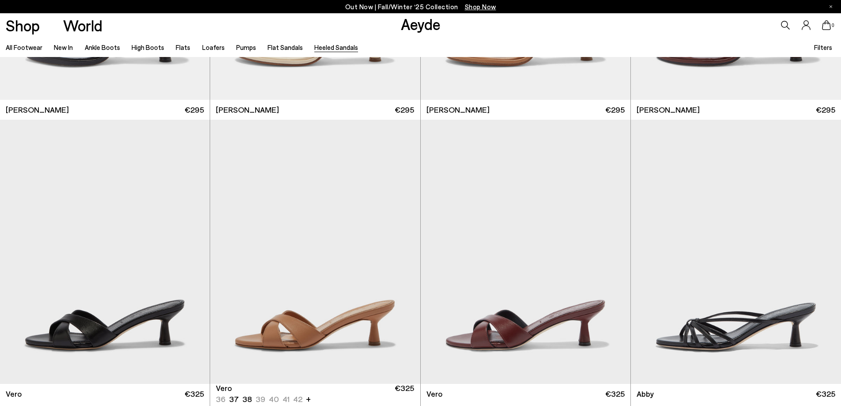
scroll to position [265, 0]
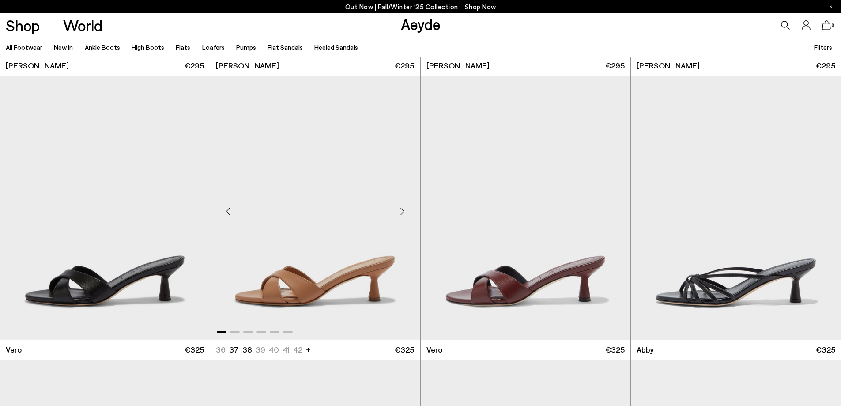
click at [402, 211] on div "Next slide" at bounding box center [402, 211] width 26 height 26
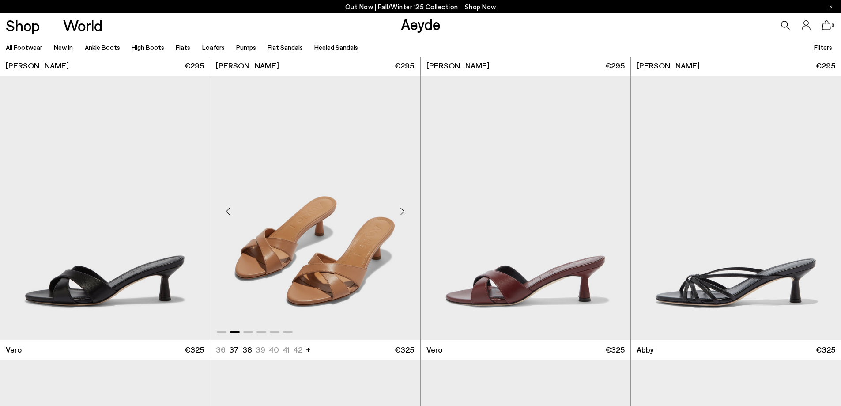
click at [402, 211] on div "Next slide" at bounding box center [402, 211] width 26 height 26
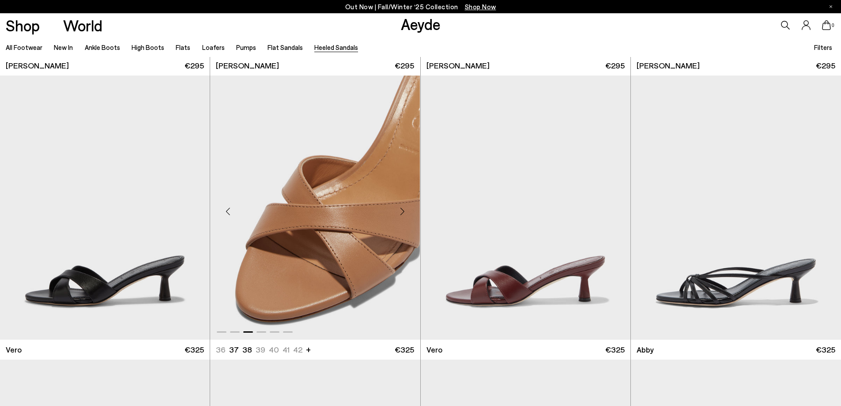
click at [402, 211] on div "Next slide" at bounding box center [402, 211] width 26 height 26
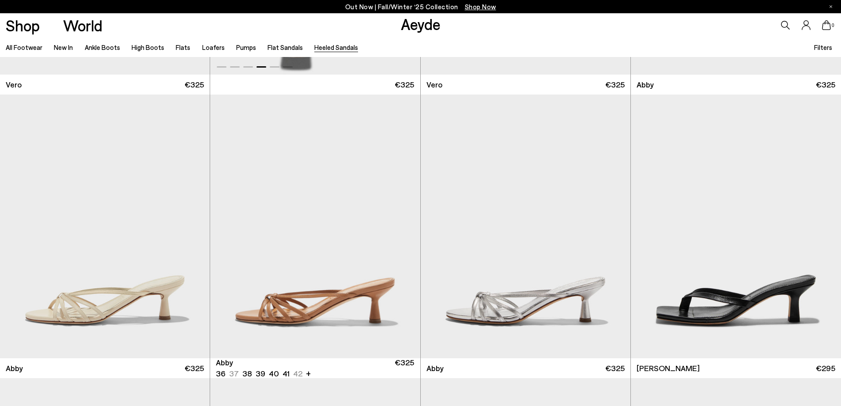
scroll to position [574, 0]
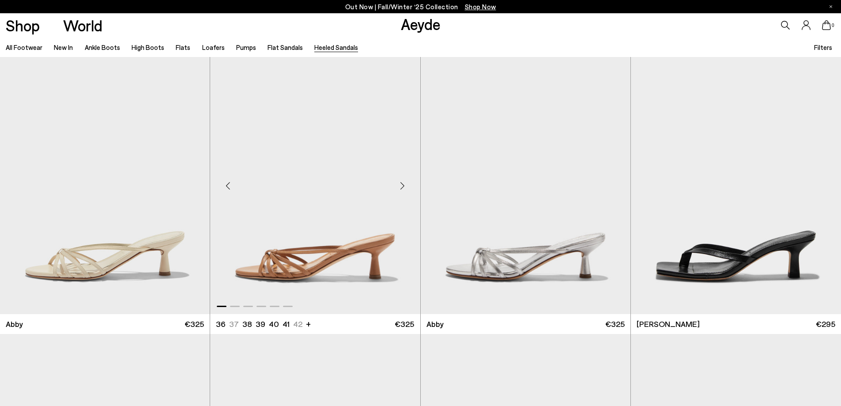
click at [403, 185] on div "Next slide" at bounding box center [402, 185] width 26 height 26
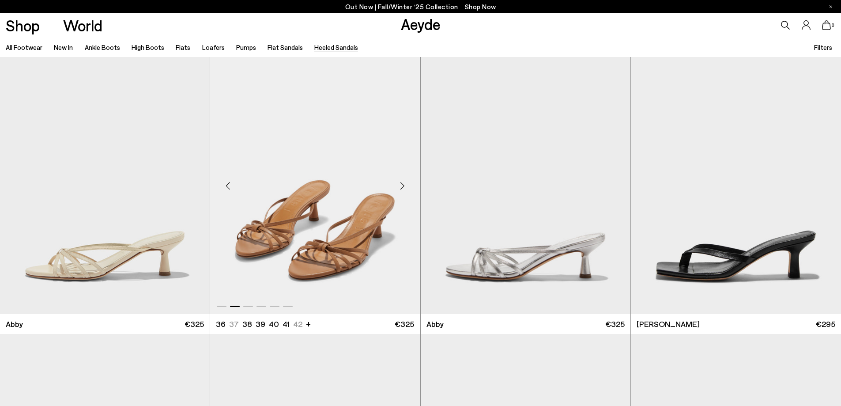
click at [403, 185] on div "Next slide" at bounding box center [402, 185] width 26 height 26
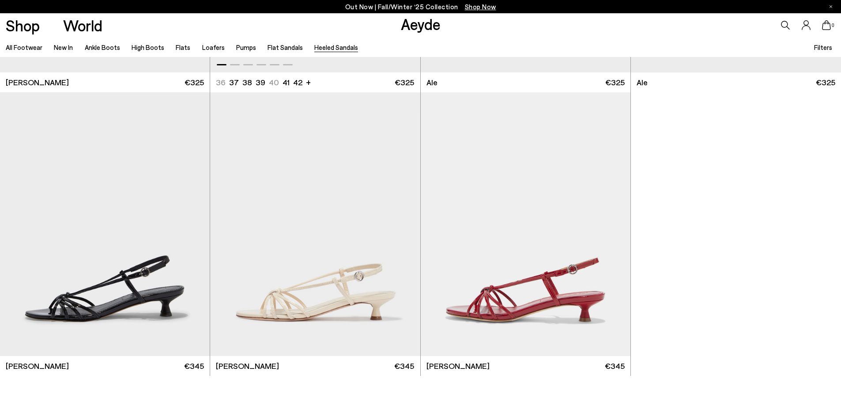
scroll to position [2295, 0]
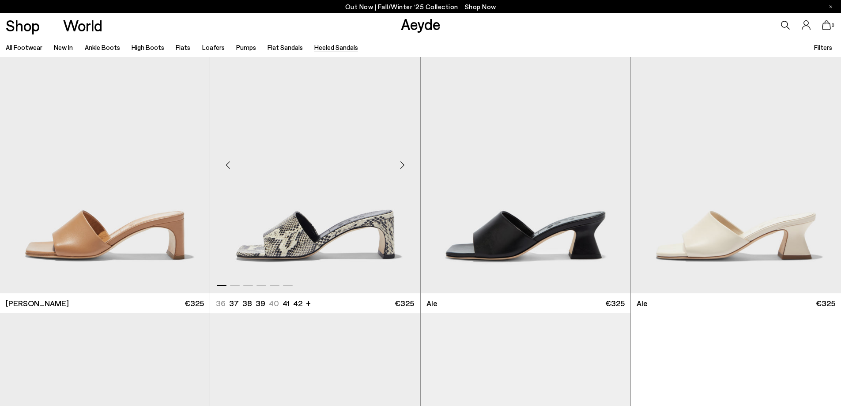
click at [403, 164] on div "Next slide" at bounding box center [402, 164] width 26 height 26
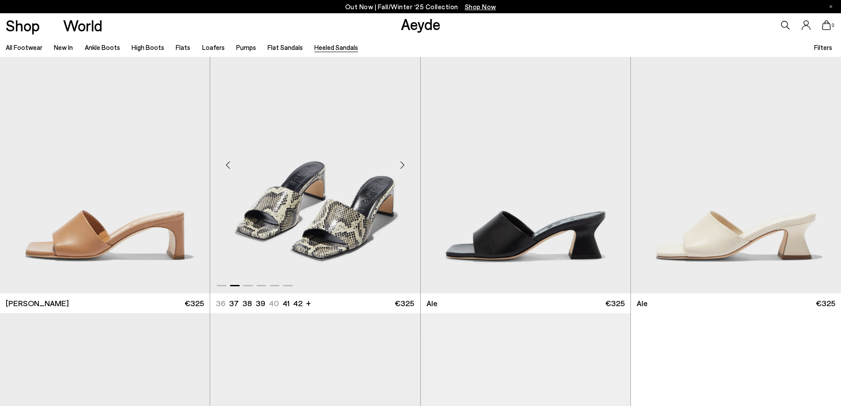
click at [403, 164] on div "Next slide" at bounding box center [402, 164] width 26 height 26
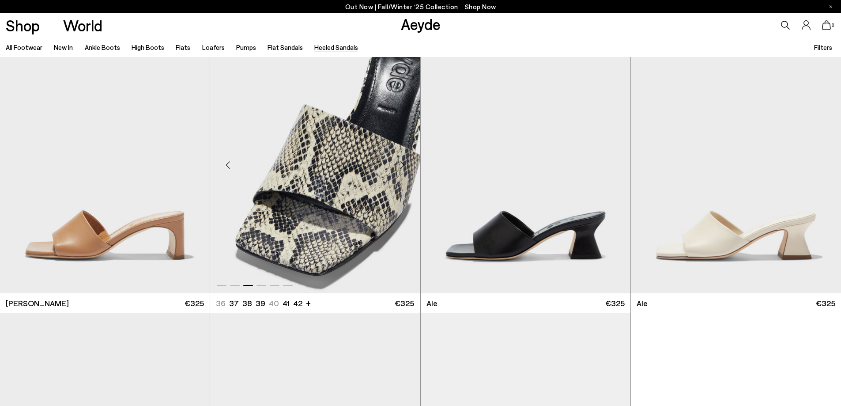
click at [403, 164] on div "Next slide" at bounding box center [402, 164] width 26 height 26
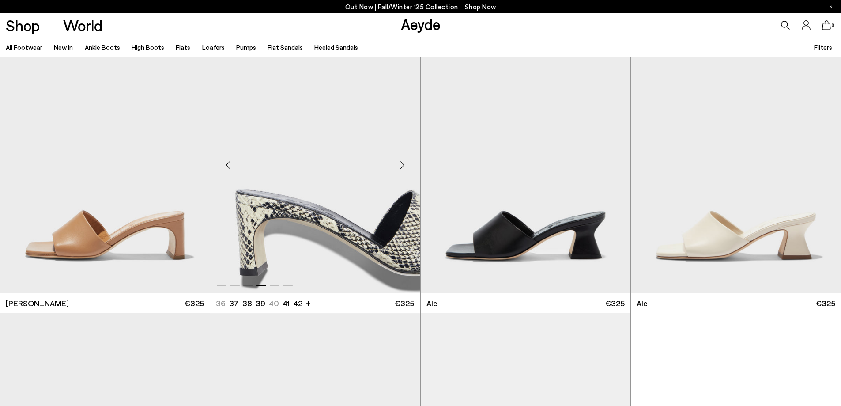
click at [403, 164] on div "Next slide" at bounding box center [402, 164] width 26 height 26
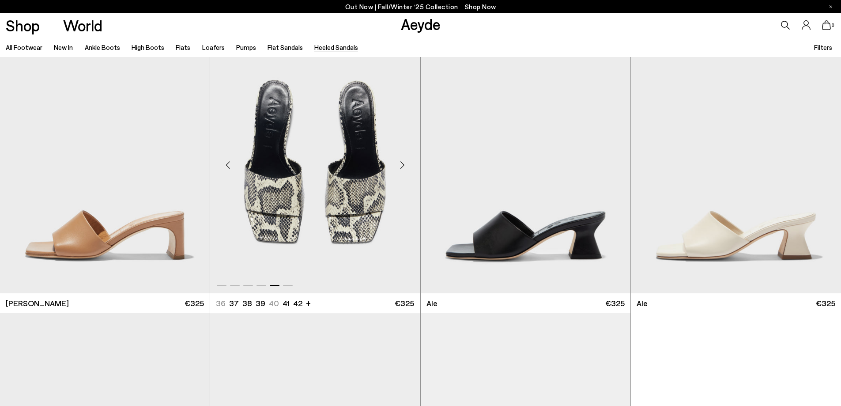
click at [403, 164] on div "Next slide" at bounding box center [402, 164] width 26 height 26
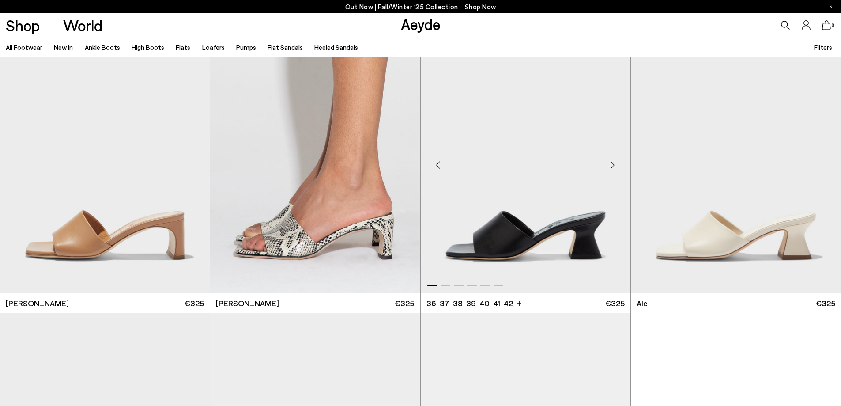
click at [611, 165] on div "Next slide" at bounding box center [612, 164] width 26 height 26
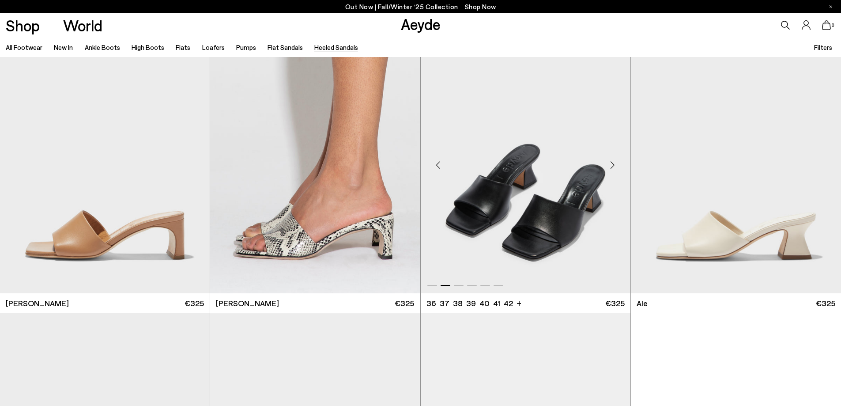
click at [611, 165] on div "Next slide" at bounding box center [612, 164] width 26 height 26
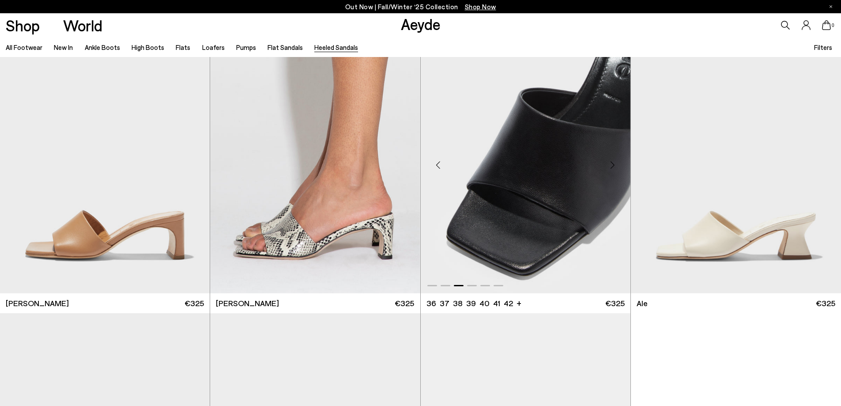
click at [611, 165] on div "Next slide" at bounding box center [612, 164] width 26 height 26
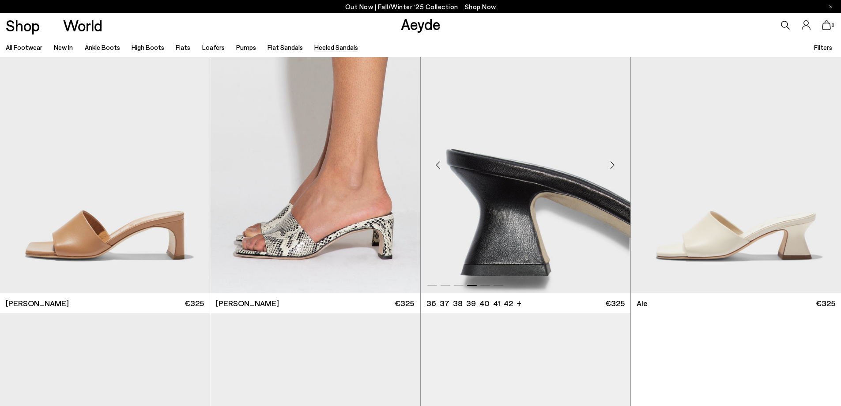
click at [611, 165] on div "Next slide" at bounding box center [612, 164] width 26 height 26
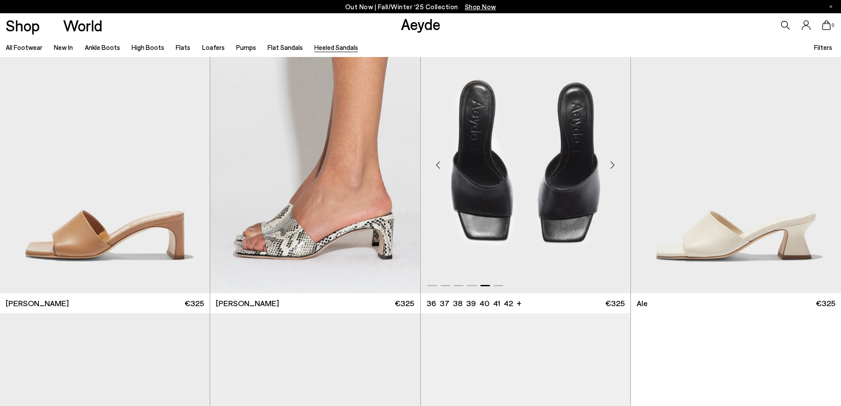
click at [611, 165] on div "Next slide" at bounding box center [612, 164] width 26 height 26
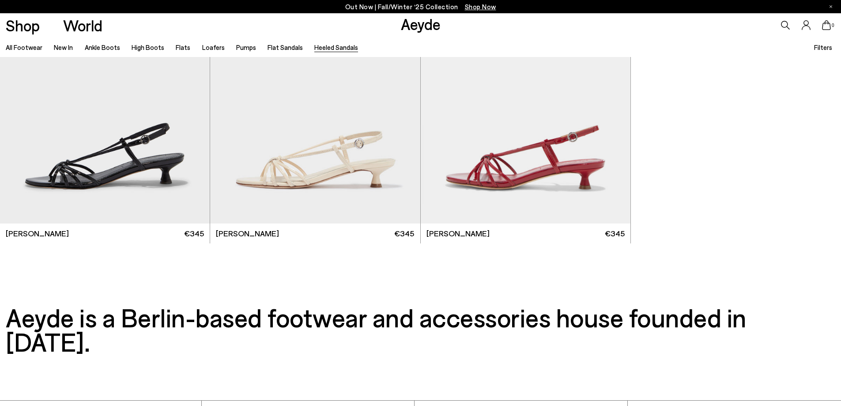
scroll to position [2472, 0]
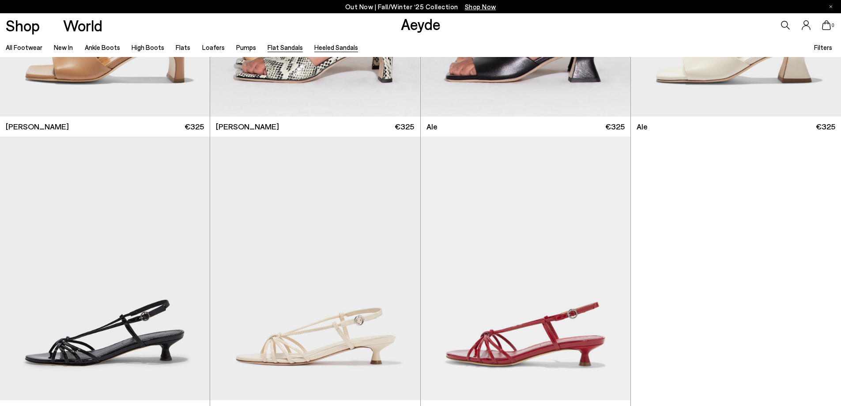
click at [283, 50] on link "Flat Sandals" at bounding box center [284, 47] width 35 height 8
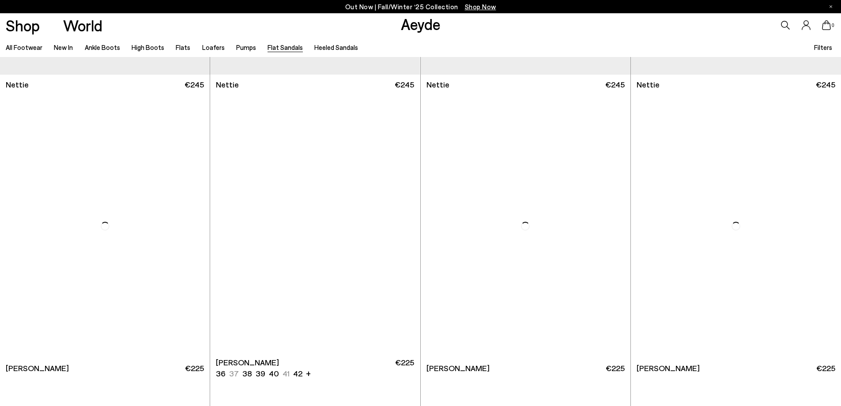
scroll to position [574, 0]
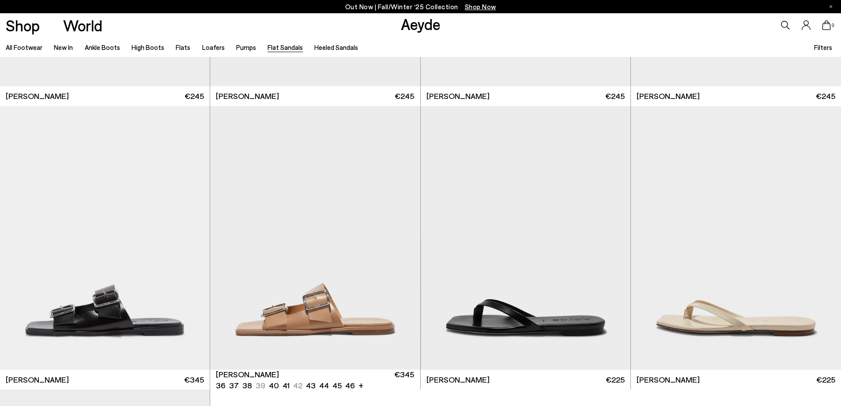
scroll to position [1456, 0]
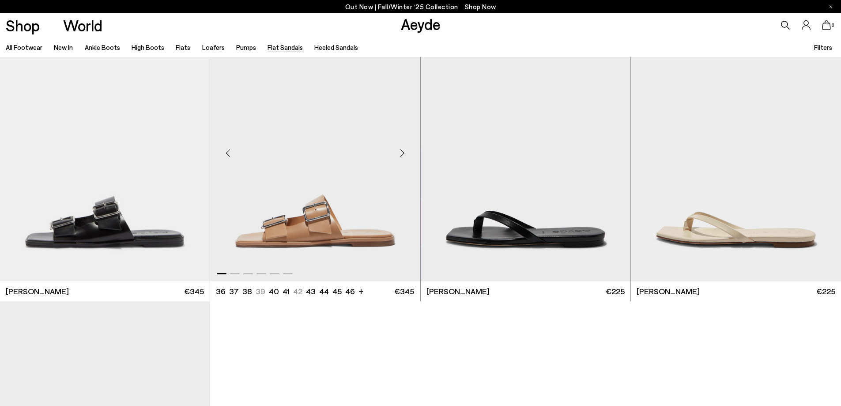
click at [404, 154] on div "Next slide" at bounding box center [402, 153] width 26 height 26
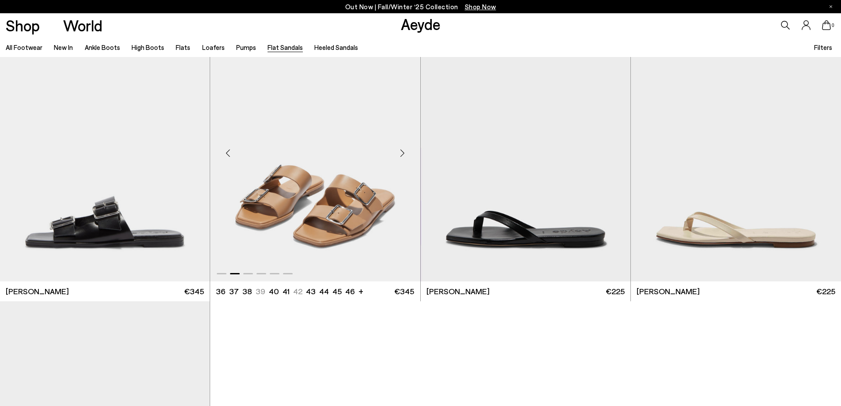
click at [405, 154] on div "Next slide" at bounding box center [402, 153] width 26 height 26
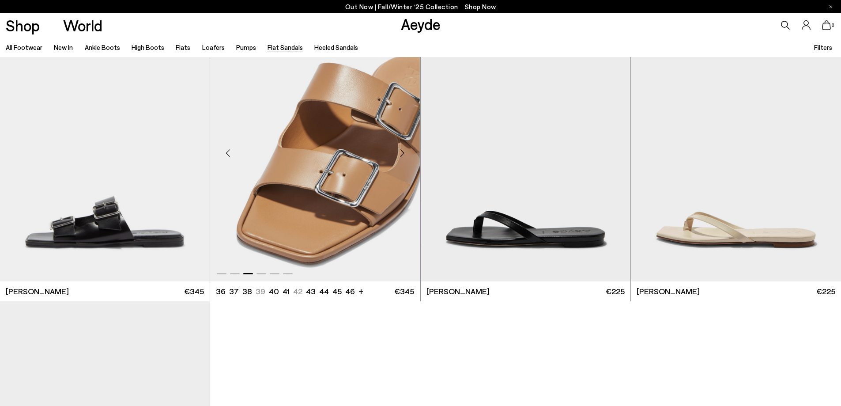
click at [405, 154] on div "Next slide" at bounding box center [402, 153] width 26 height 26
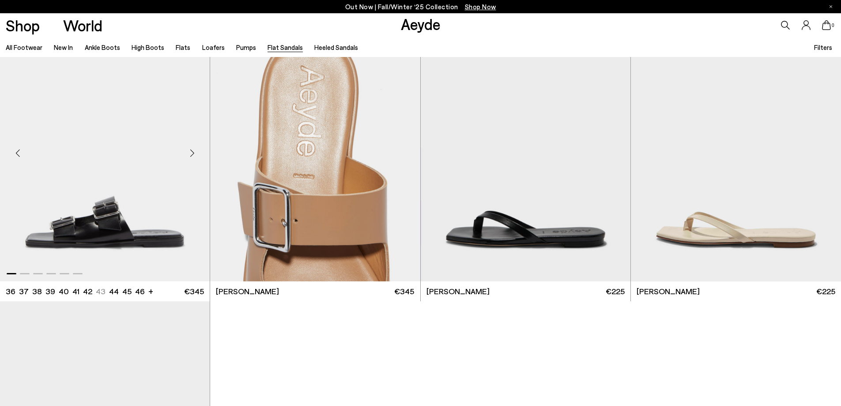
click at [192, 153] on div "Next slide" at bounding box center [192, 153] width 26 height 26
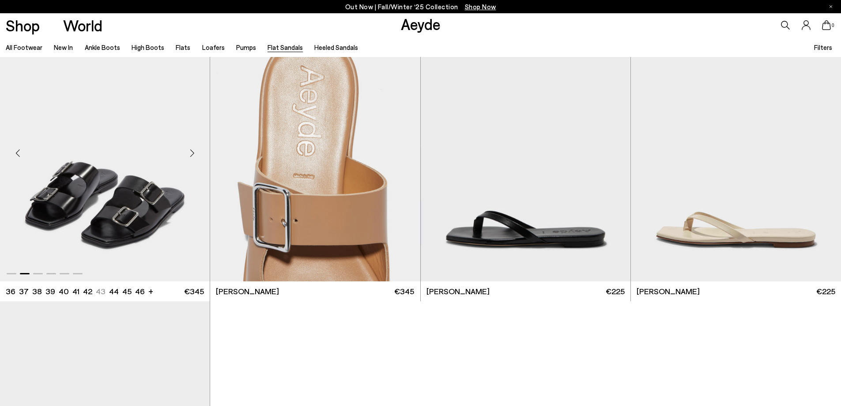
click at [192, 153] on div "Next slide" at bounding box center [192, 153] width 26 height 26
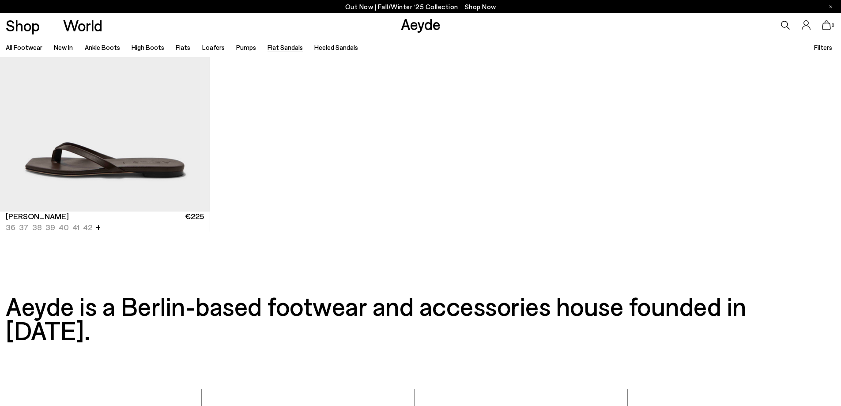
scroll to position [1633, 0]
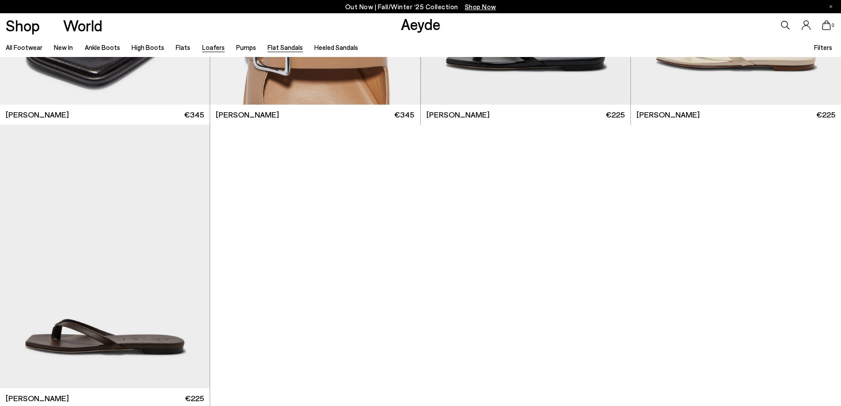
click at [210, 47] on link "Loafers" at bounding box center [213, 47] width 23 height 8
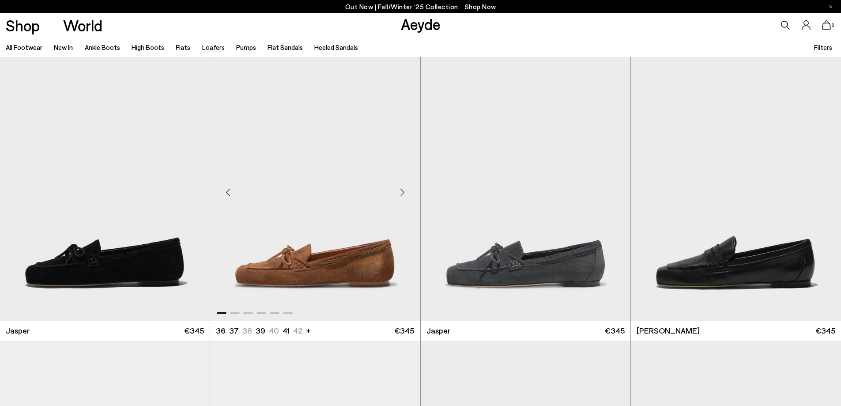
click at [403, 190] on div "Next slide" at bounding box center [402, 192] width 26 height 26
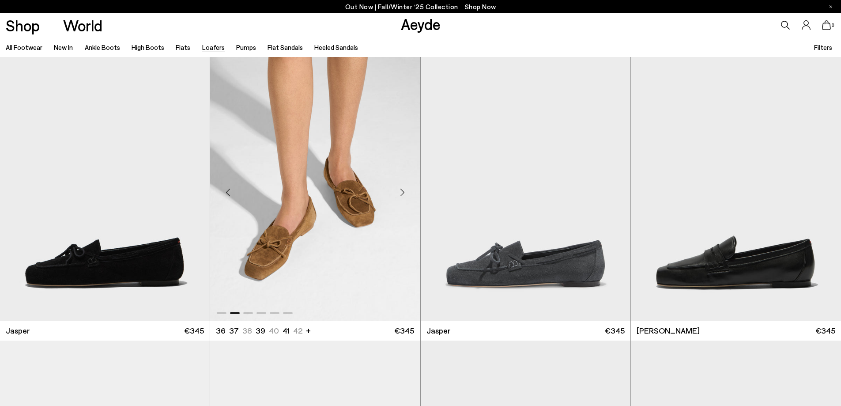
click at [403, 190] on div "Next slide" at bounding box center [402, 192] width 26 height 26
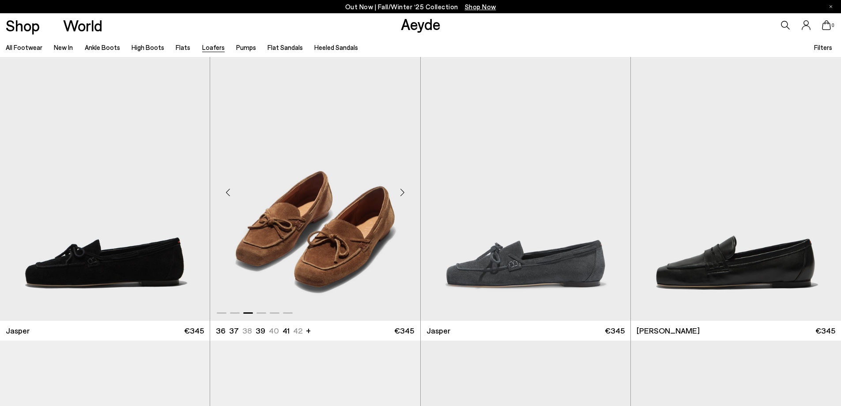
click at [403, 190] on div "Next slide" at bounding box center [402, 192] width 26 height 26
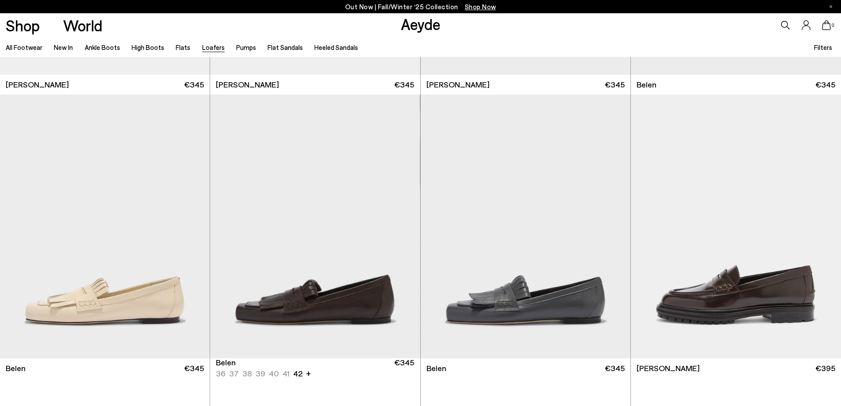
scroll to position [574, 0]
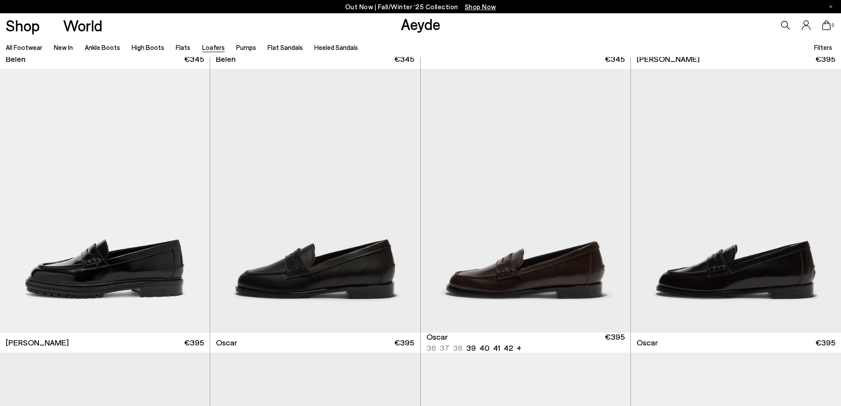
scroll to position [883, 0]
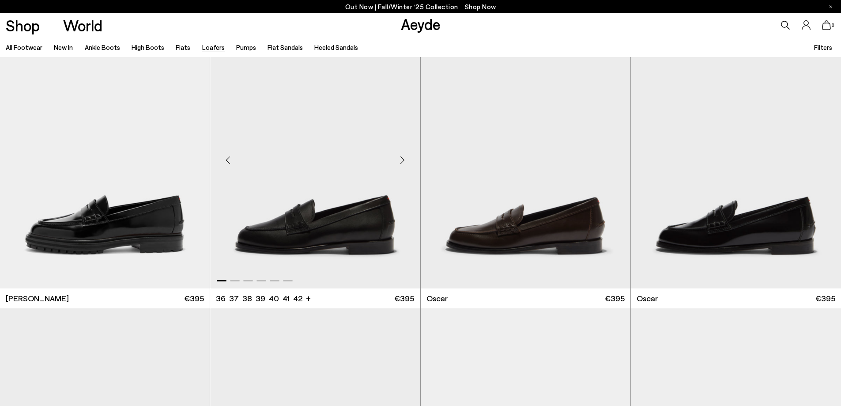
click at [248, 299] on li "38" at bounding box center [247, 298] width 10 height 11
click at [246, 297] on li "38" at bounding box center [247, 298] width 10 height 11
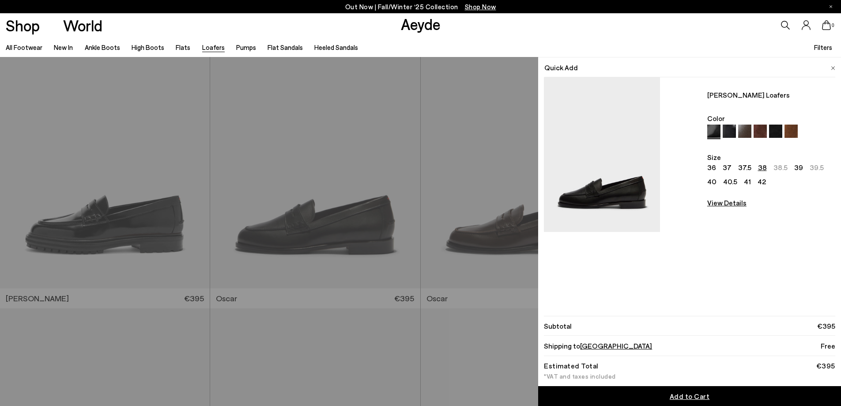
click at [761, 130] on img at bounding box center [759, 130] width 13 height 13
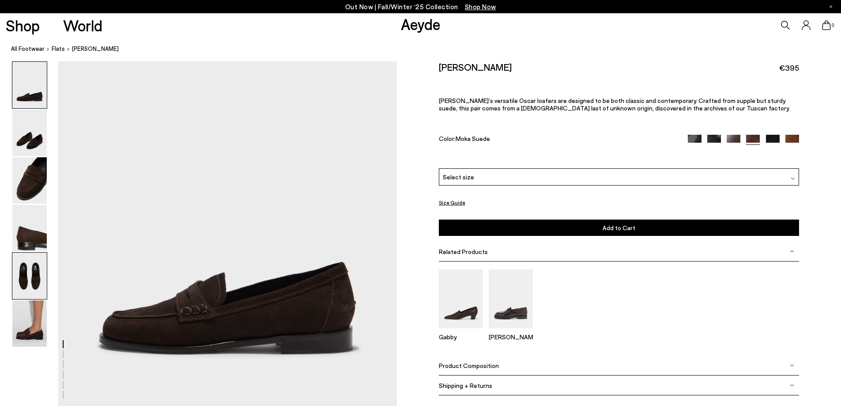
click at [30, 283] on img at bounding box center [29, 275] width 34 height 46
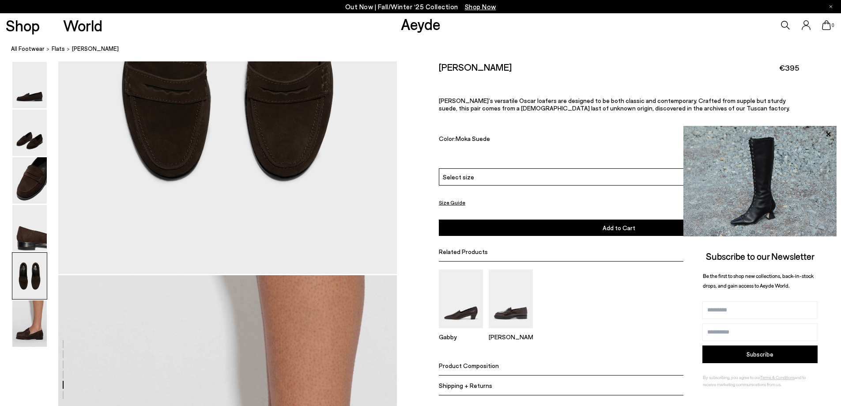
scroll to position [1677, 0]
